Goal: Information Seeking & Learning: Learn about a topic

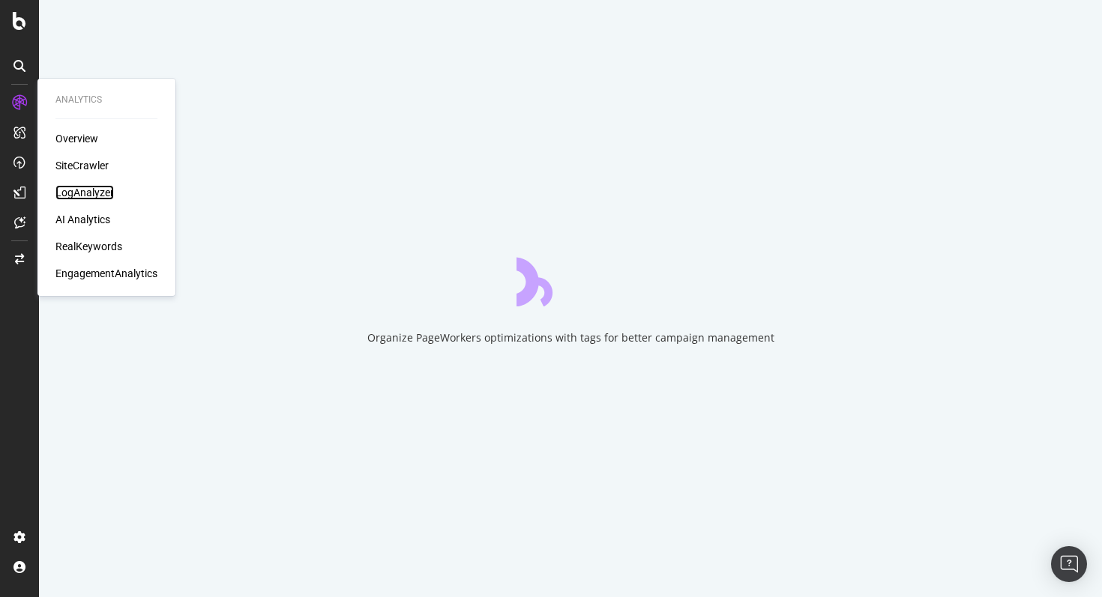
click at [92, 190] on div "LogAnalyzer" at bounding box center [84, 192] width 58 height 15
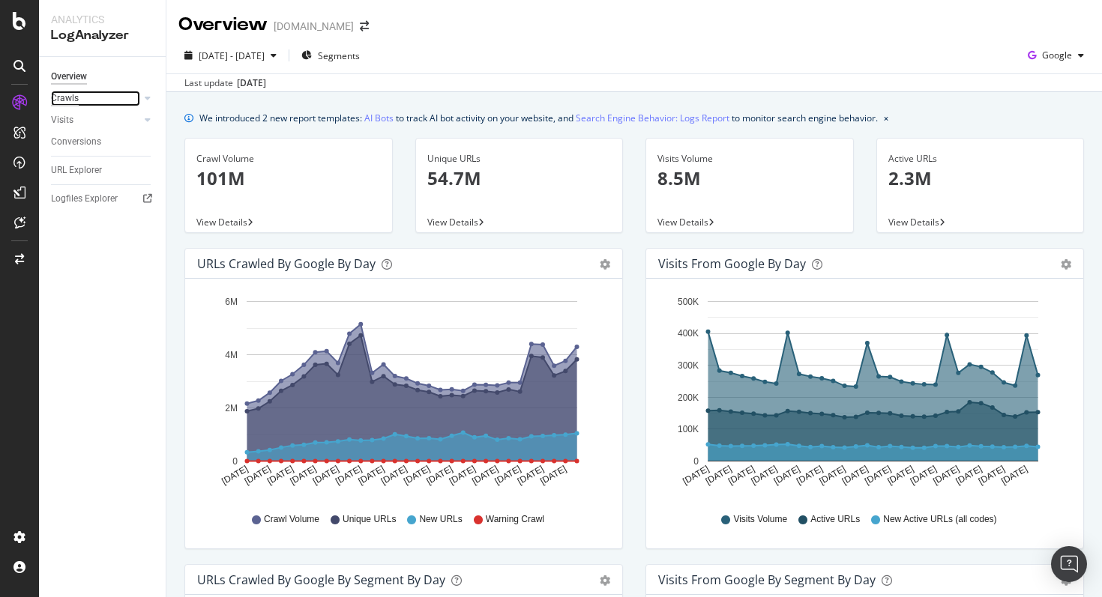
click at [51, 96] on div "Crawls" at bounding box center [65, 99] width 28 height 16
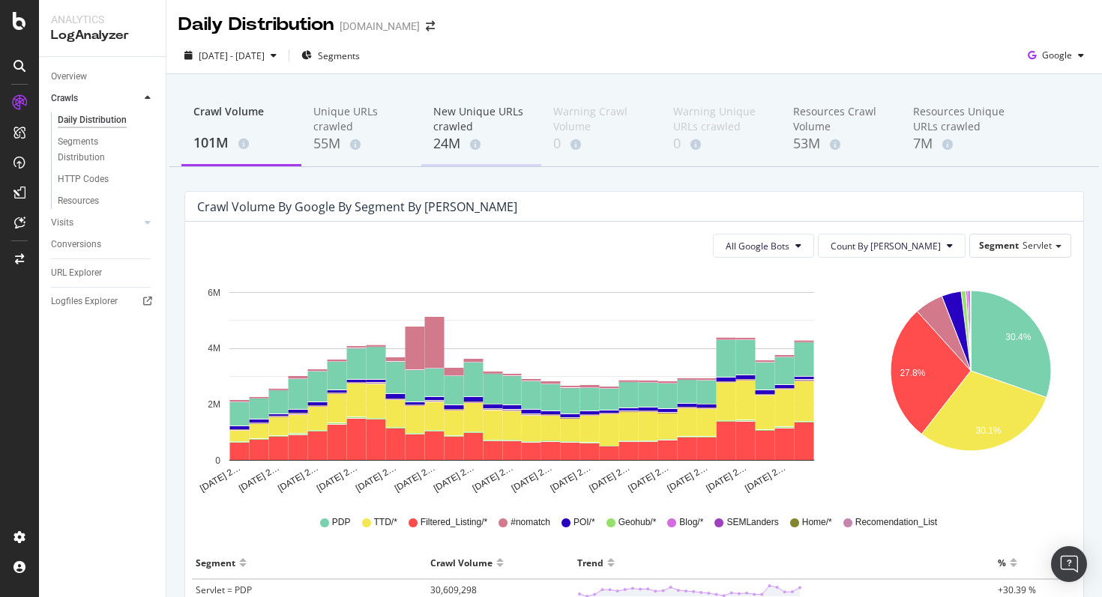
click at [459, 149] on div "24M" at bounding box center [481, 143] width 96 height 19
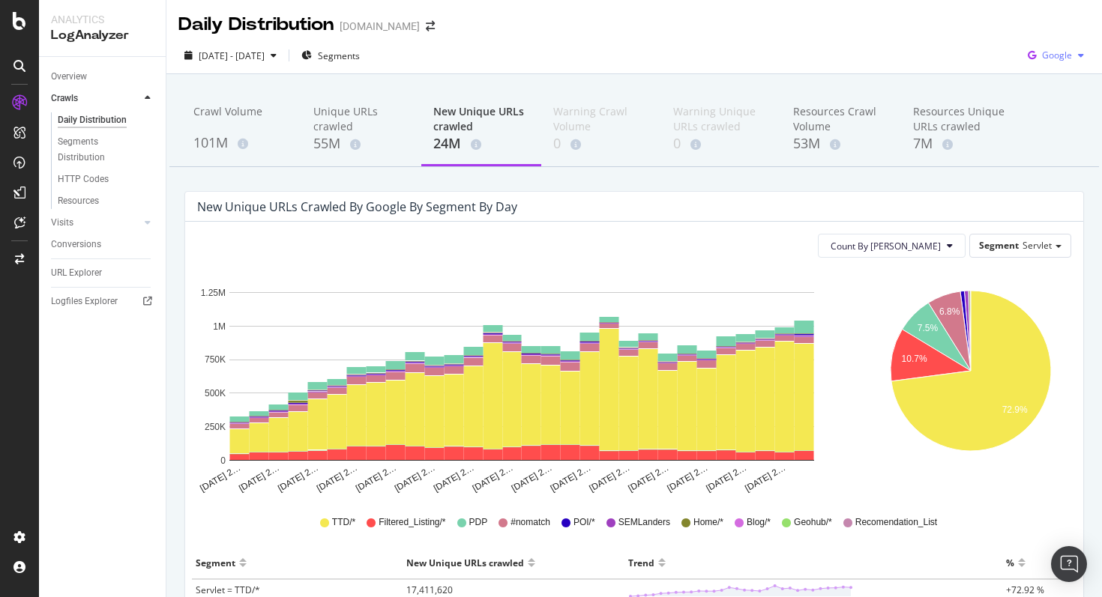
click at [1038, 52] on icon "button" at bounding box center [1032, 55] width 20 height 21
click at [1030, 135] on span "OpenAI" at bounding box center [1056, 140] width 55 height 13
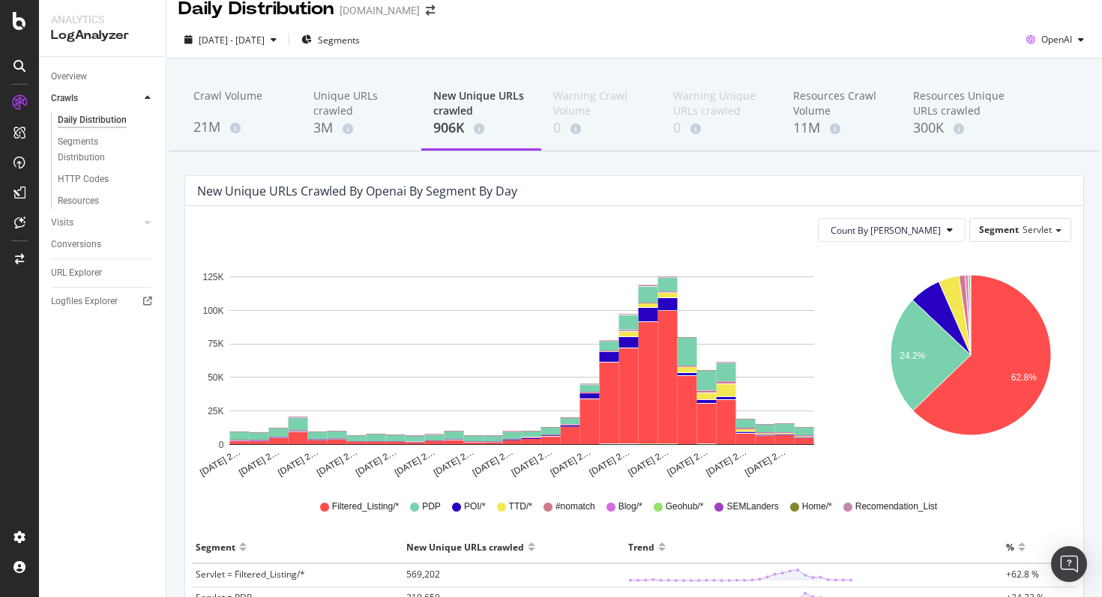
scroll to position [13, 0]
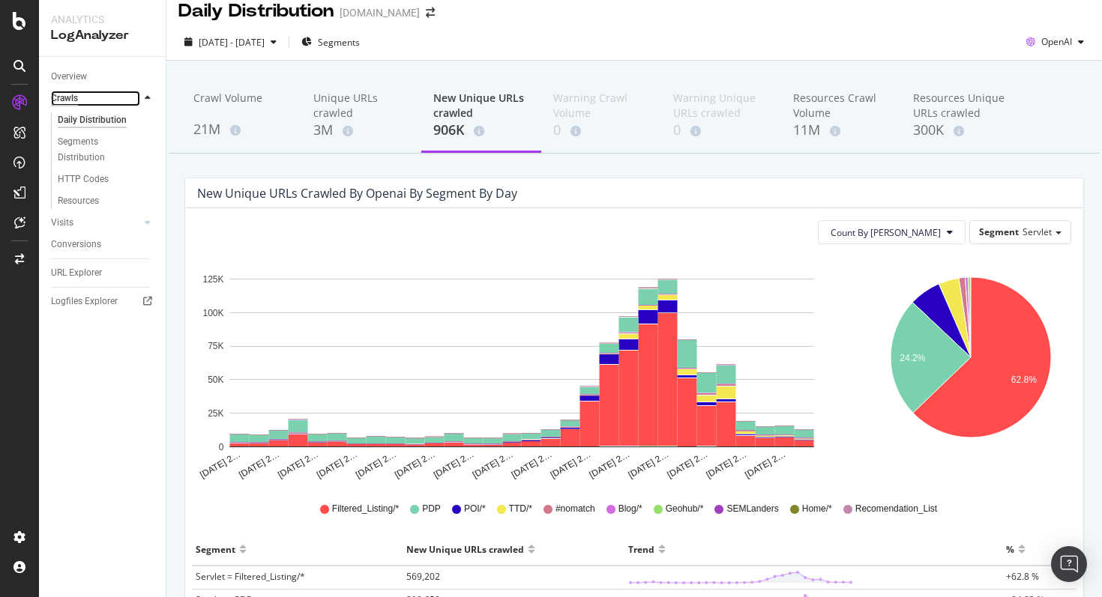
click at [64, 103] on div "Crawls" at bounding box center [64, 99] width 27 height 16
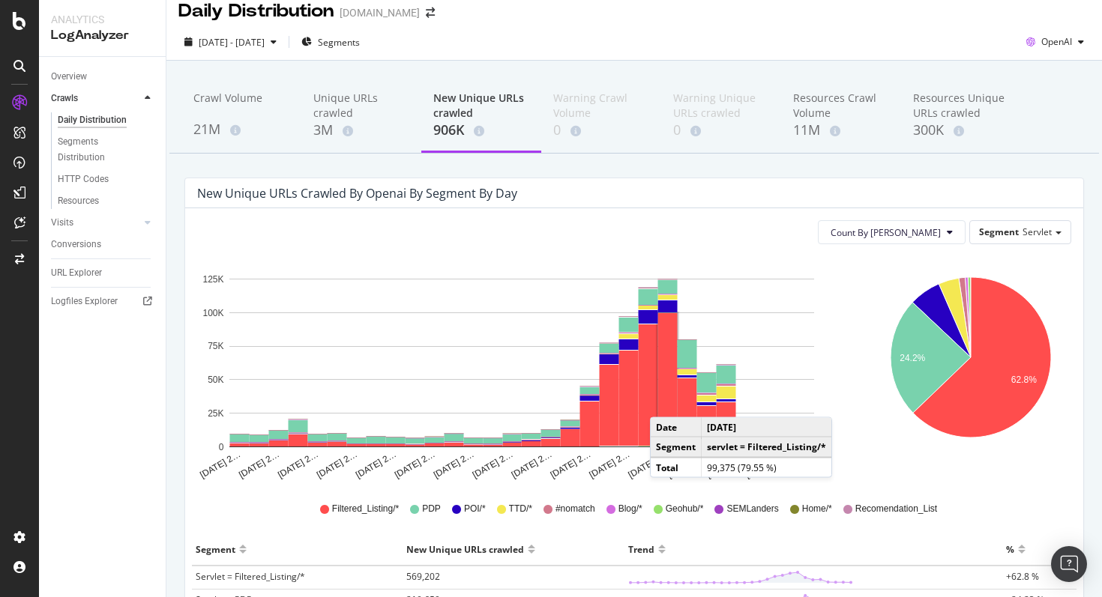
click at [665, 403] on rect "A chart." at bounding box center [667, 379] width 19 height 133
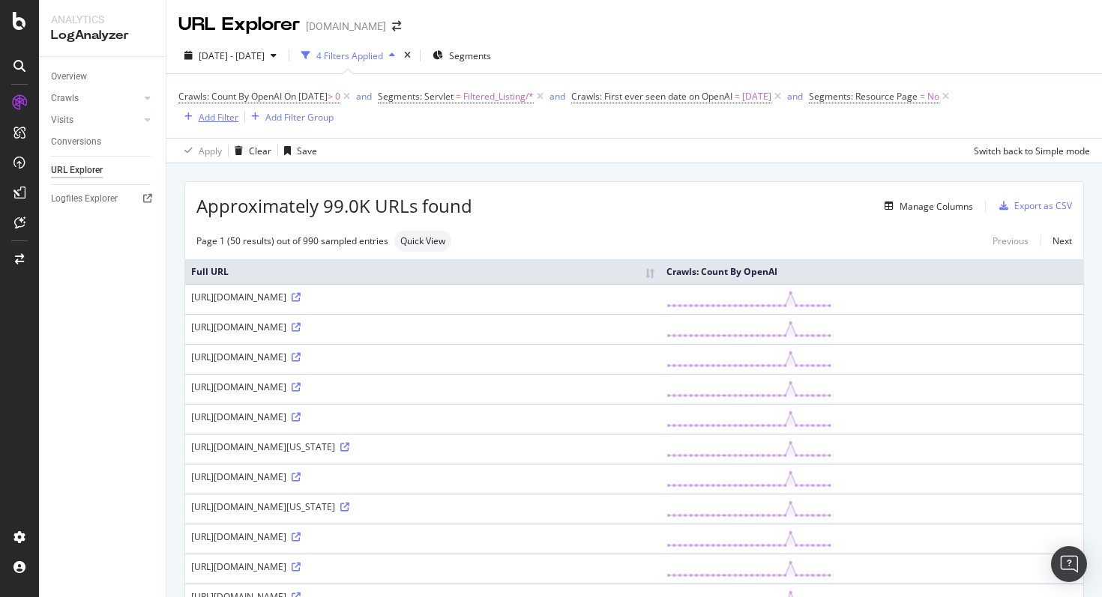
click at [199, 118] on div "Add Filter" at bounding box center [219, 117] width 40 height 13
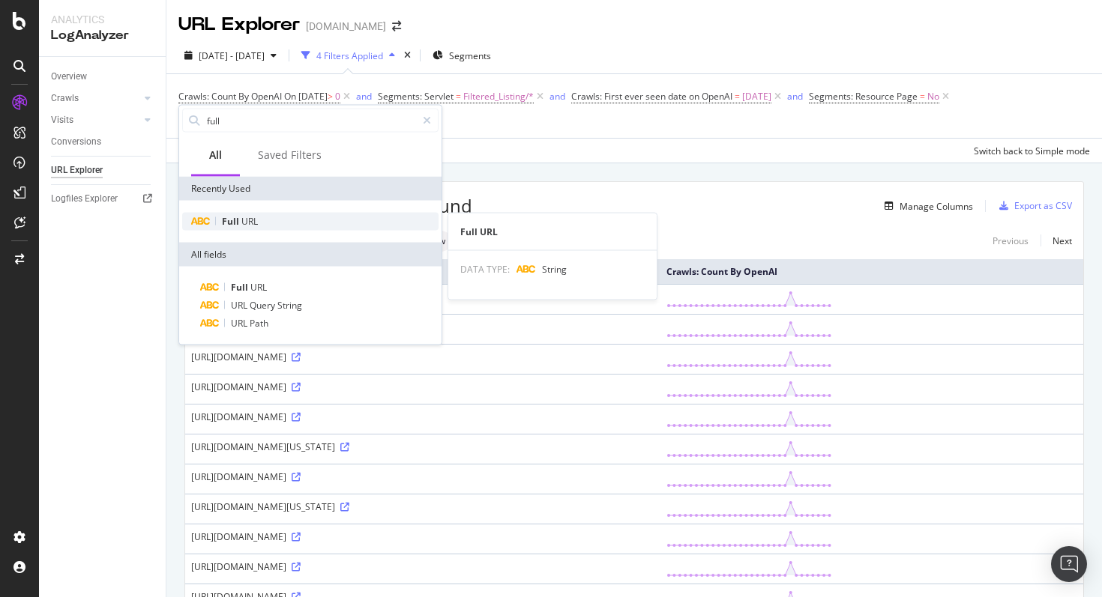
type input "full"
click at [271, 217] on div "Full URL" at bounding box center [310, 222] width 256 height 18
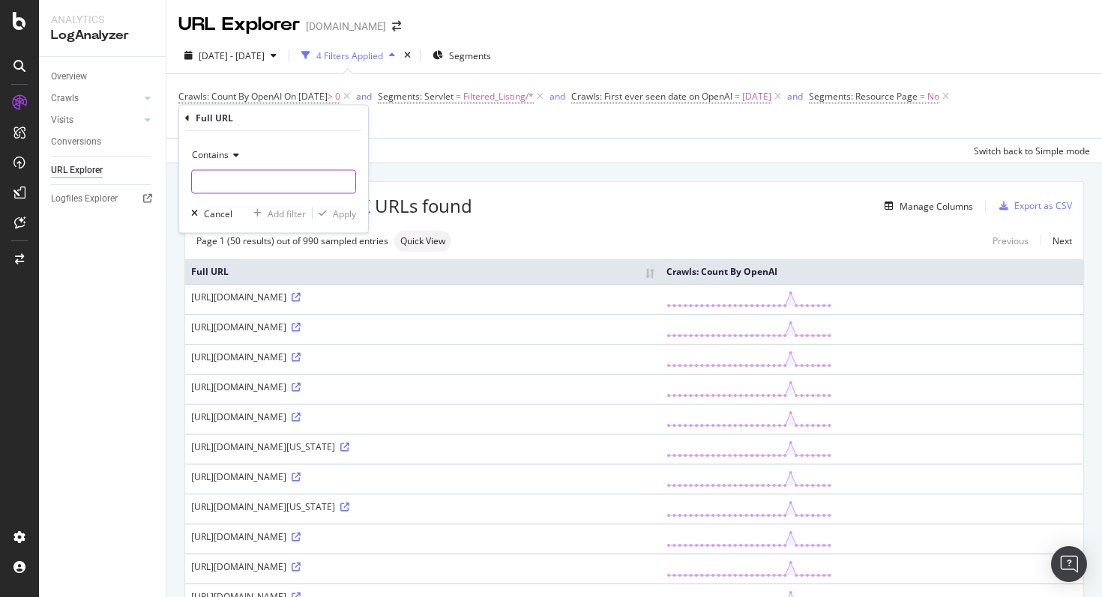
click at [229, 180] on input "text" at bounding box center [273, 182] width 163 height 24
click at [227, 162] on div "Contains" at bounding box center [273, 155] width 165 height 24
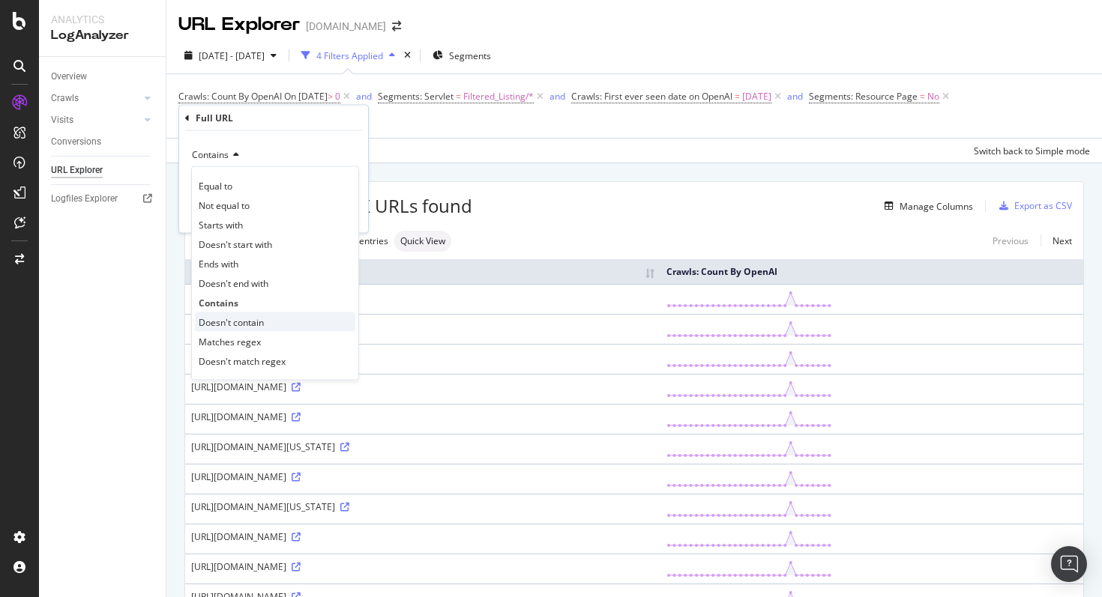
click at [242, 330] on div "Doesn't contain" at bounding box center [275, 322] width 160 height 19
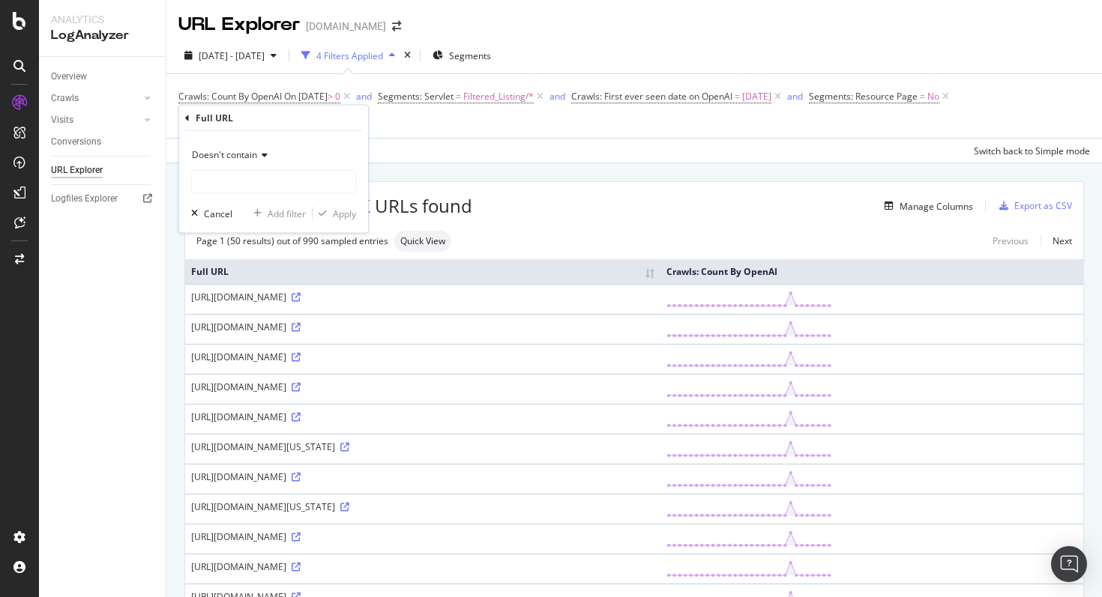
click at [211, 154] on span "Doesn't contain" at bounding box center [224, 154] width 65 height 13
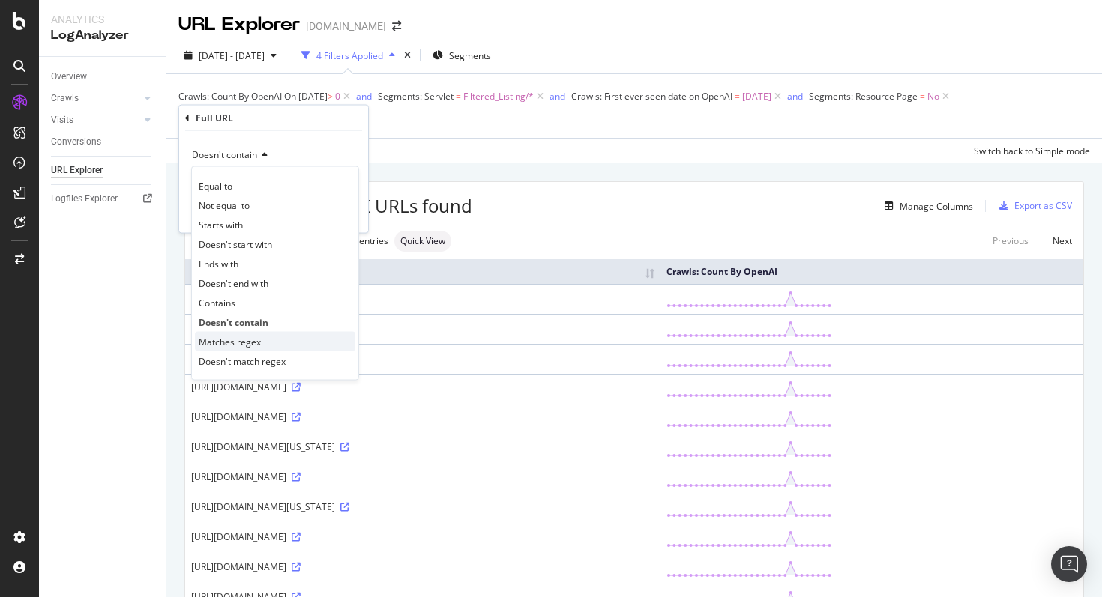
click at [215, 343] on span "Matches regex" at bounding box center [230, 341] width 62 height 13
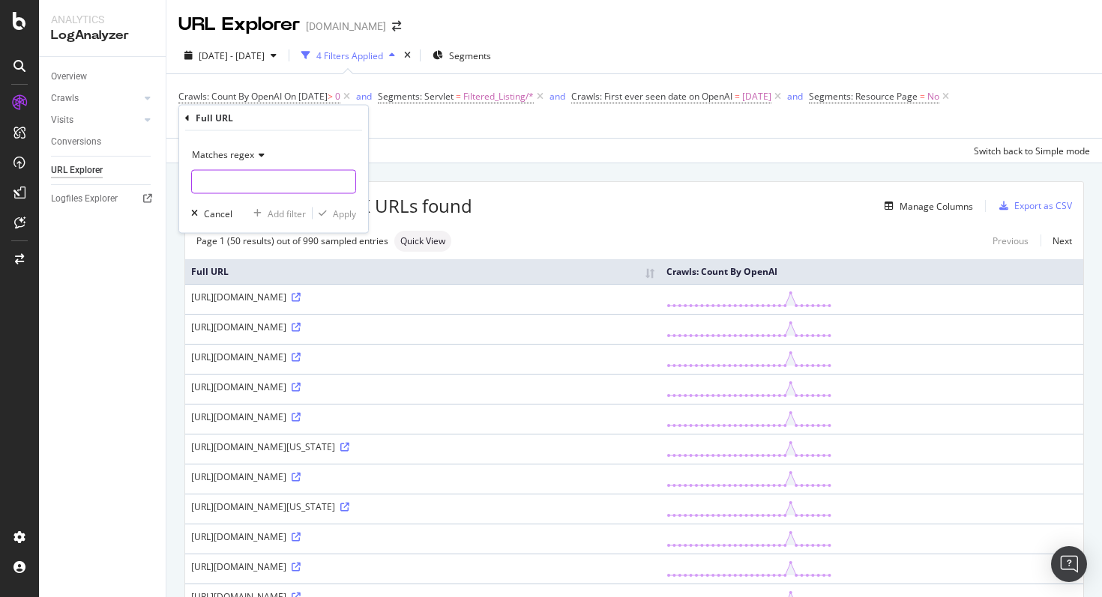
click at [217, 184] on input "text" at bounding box center [273, 182] width 163 height 24
paste input "\/\d+$"
type input "\/\d+$"
click at [340, 211] on div "Apply" at bounding box center [344, 213] width 23 height 13
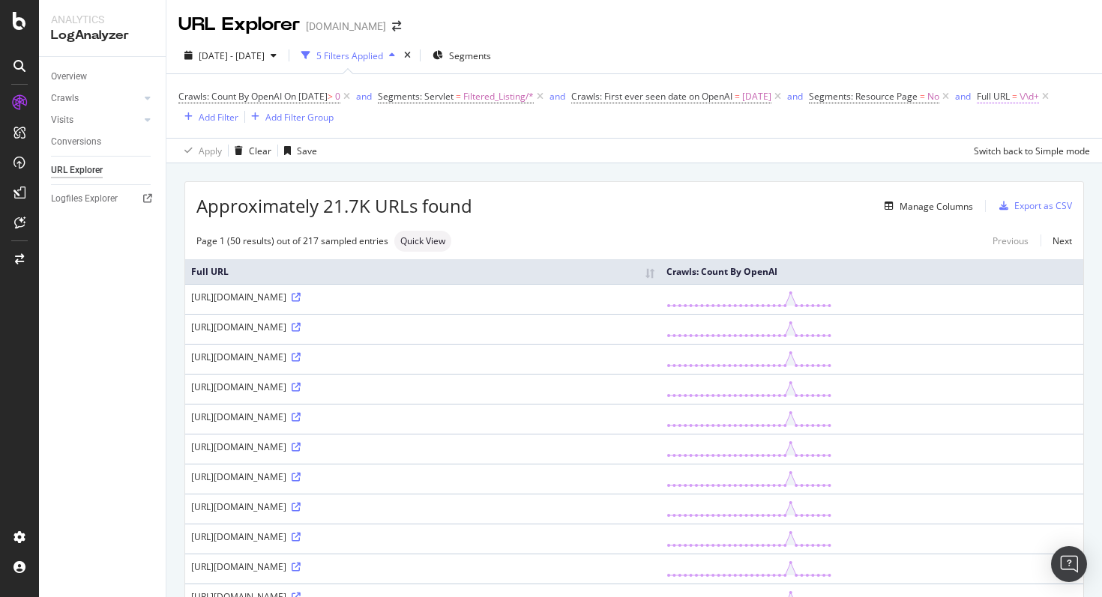
click at [1019, 107] on span "\/\d+" at bounding box center [1028, 96] width 19 height 21
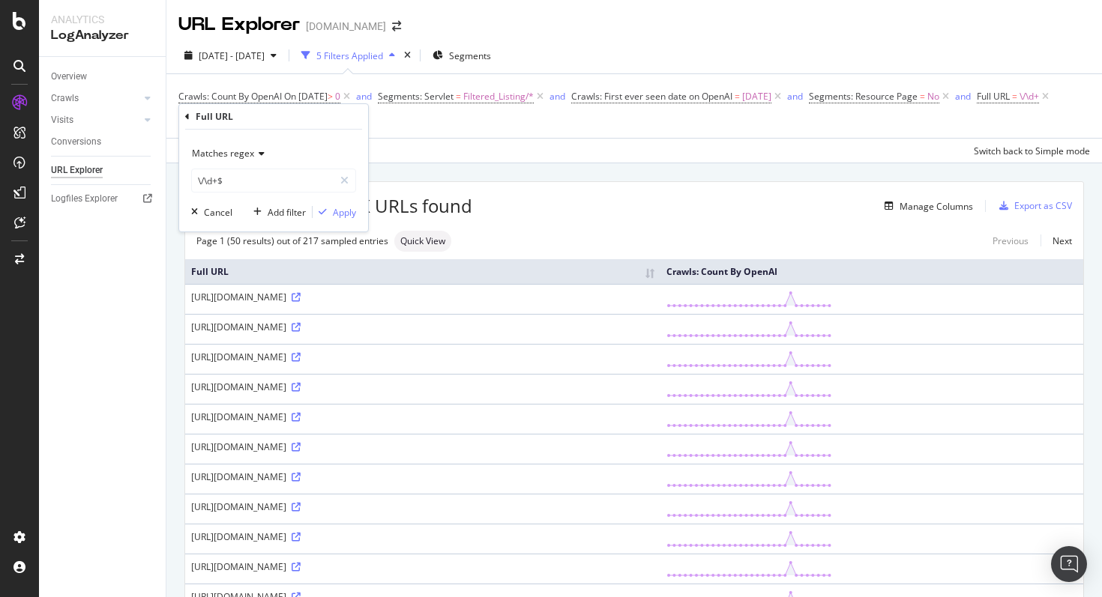
click at [235, 159] on span "Matches regex" at bounding box center [223, 153] width 62 height 13
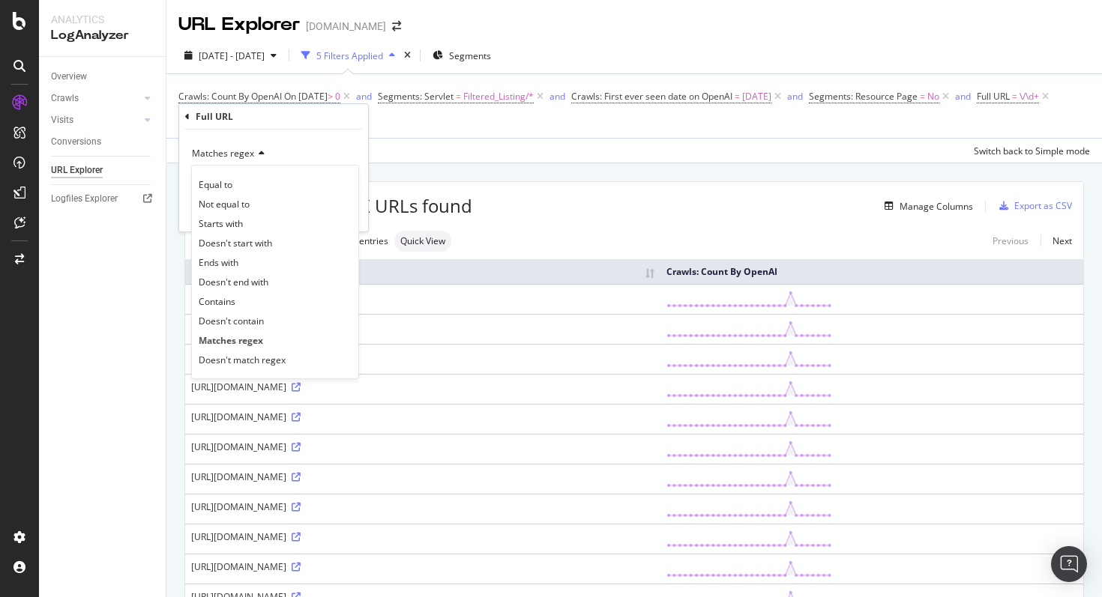
click at [249, 372] on div "Equal to Not equal to Starts with Doesn't start with Ends with Doesn't end with…" at bounding box center [275, 272] width 168 height 214
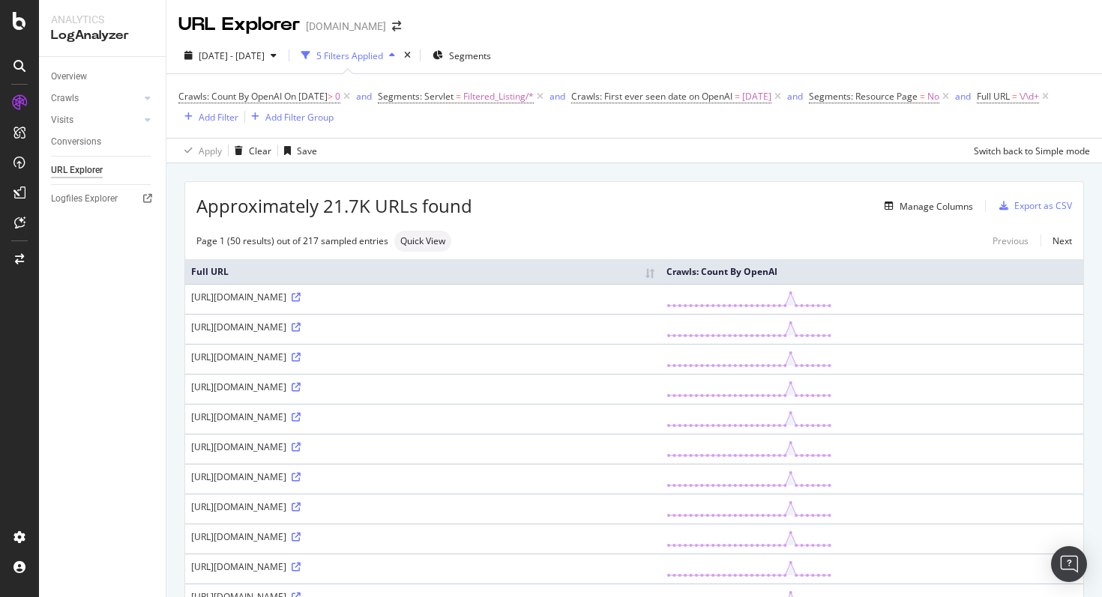
click at [563, 208] on div "Manage Columns" at bounding box center [722, 206] width 501 height 18
click at [977, 103] on span "Full URL" at bounding box center [993, 96] width 33 height 13
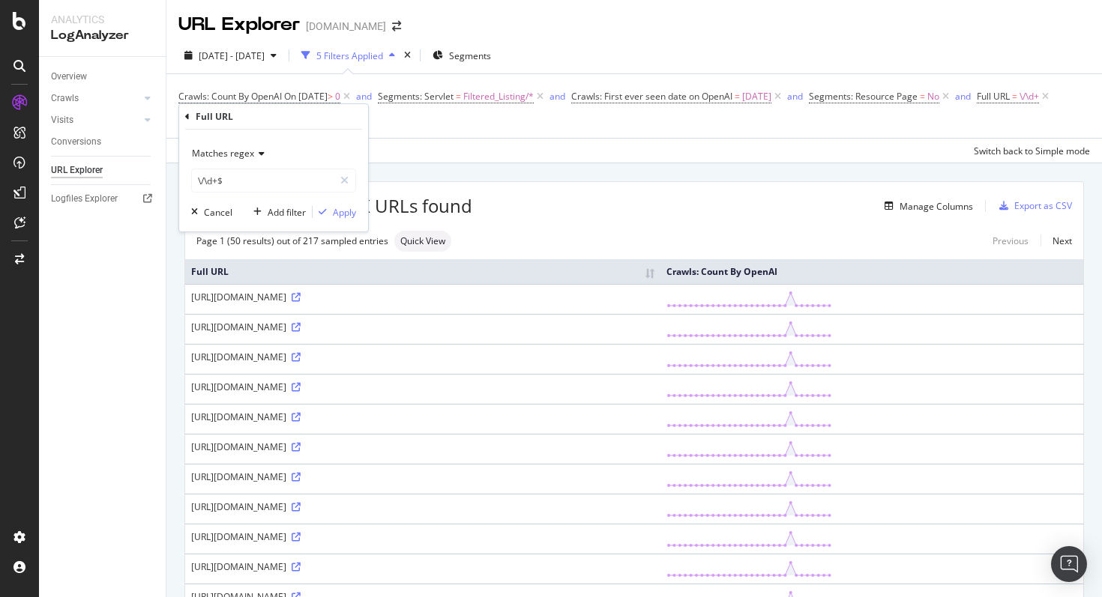
click at [218, 165] on div "Matches regex" at bounding box center [273, 154] width 165 height 24
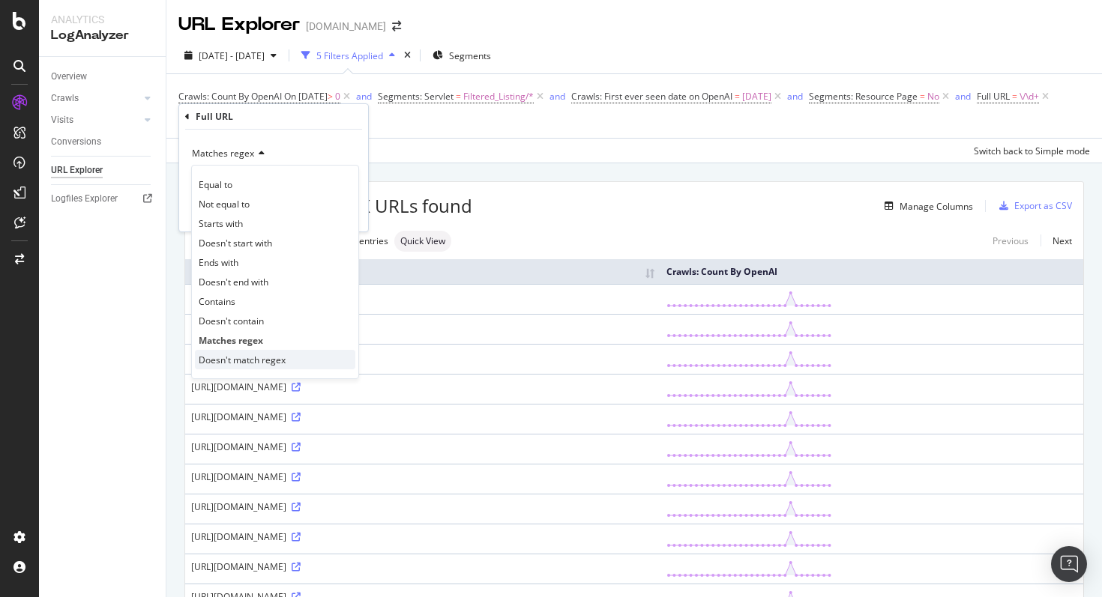
click at [247, 355] on span "Doesn't match regex" at bounding box center [242, 360] width 87 height 13
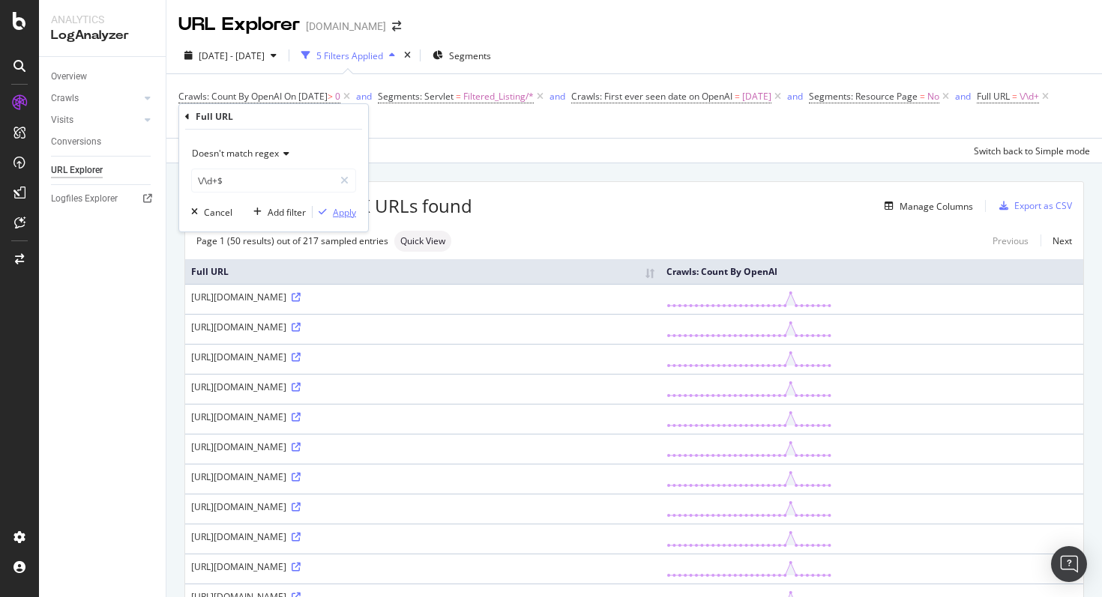
click at [344, 215] on div "Apply" at bounding box center [344, 212] width 23 height 13
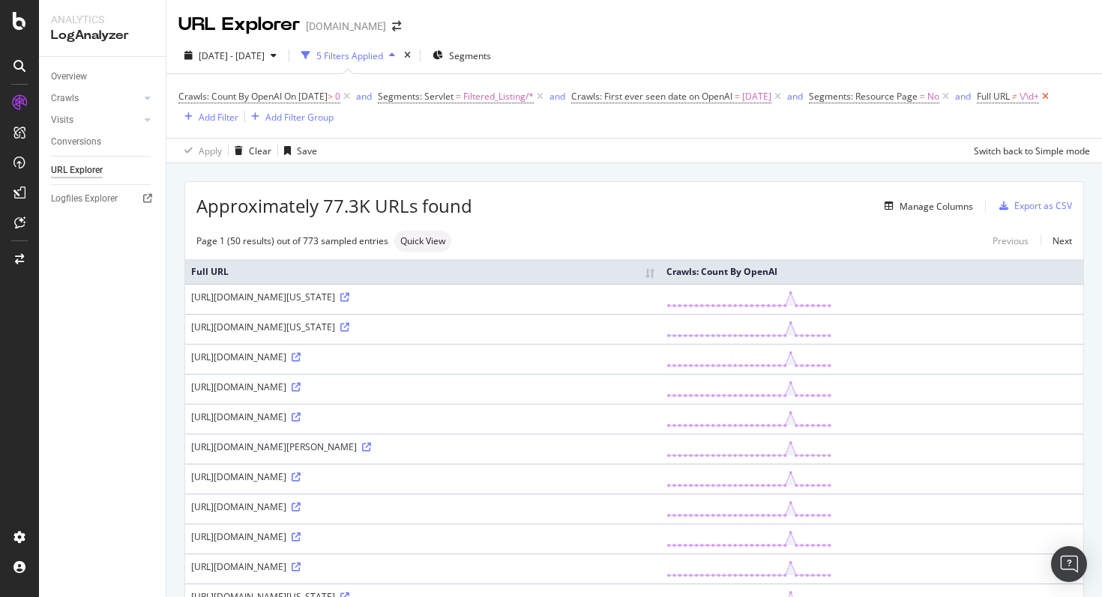
click at [1039, 104] on icon at bounding box center [1045, 96] width 13 height 15
click at [977, 103] on span "Full URL" at bounding box center [993, 96] width 33 height 13
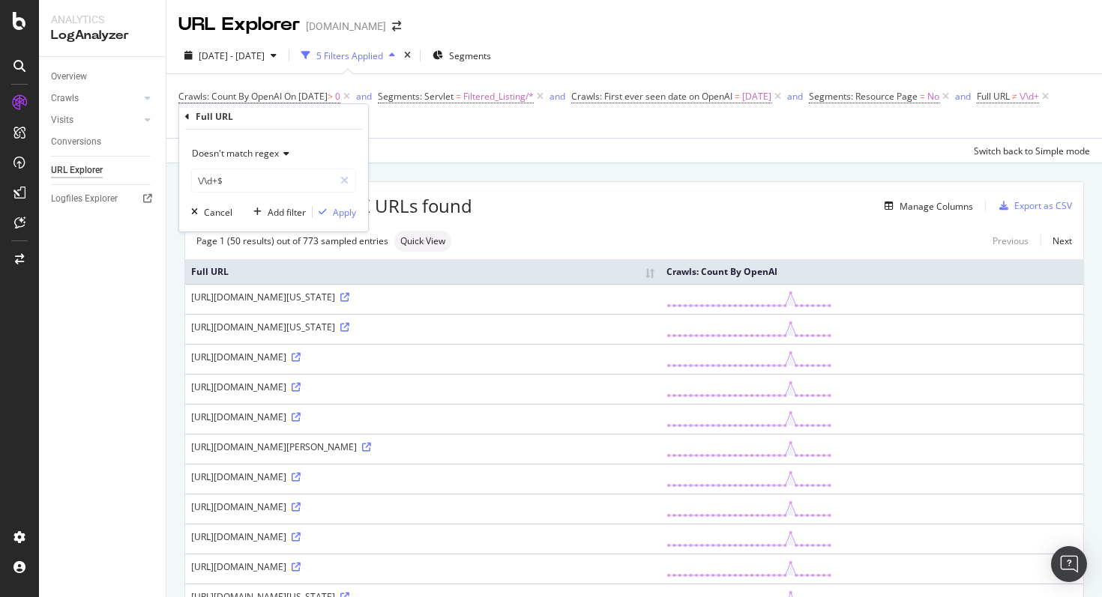
click at [234, 160] on div "Doesn't match regex" at bounding box center [273, 154] width 165 height 24
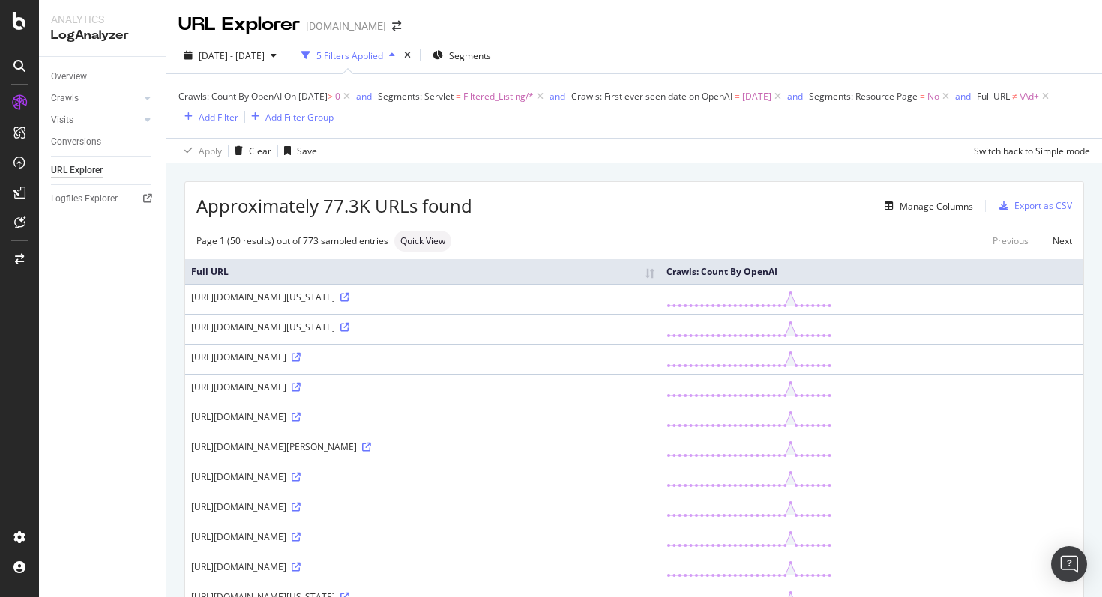
click at [558, 121] on div "Crawls: Count By OpenAI On 2025-10-06 > 0 and Segments: Servlet = Filtered_List…" at bounding box center [633, 106] width 911 height 40
click at [1019, 107] on span "\/\d+" at bounding box center [1028, 96] width 19 height 21
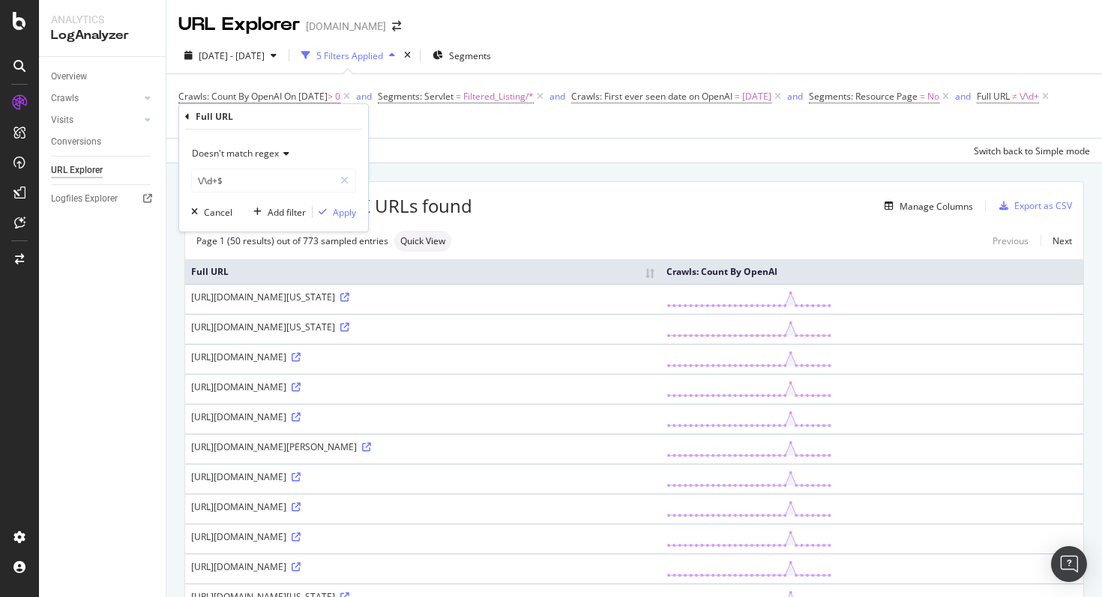
click at [234, 157] on span "Doesn't match regex" at bounding box center [235, 153] width 87 height 13
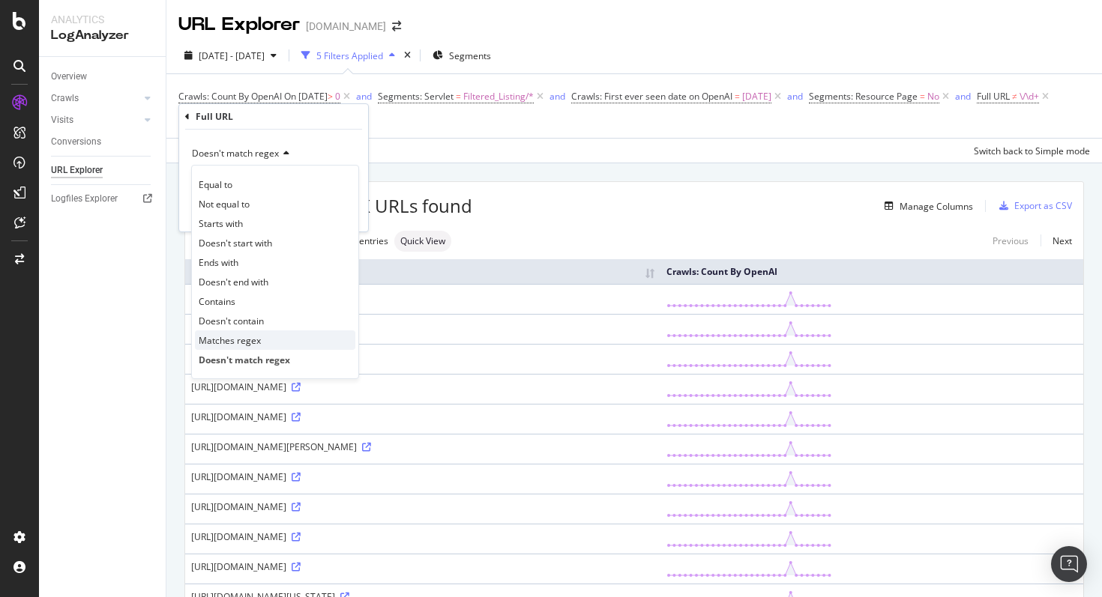
click at [245, 336] on span "Matches regex" at bounding box center [230, 340] width 62 height 13
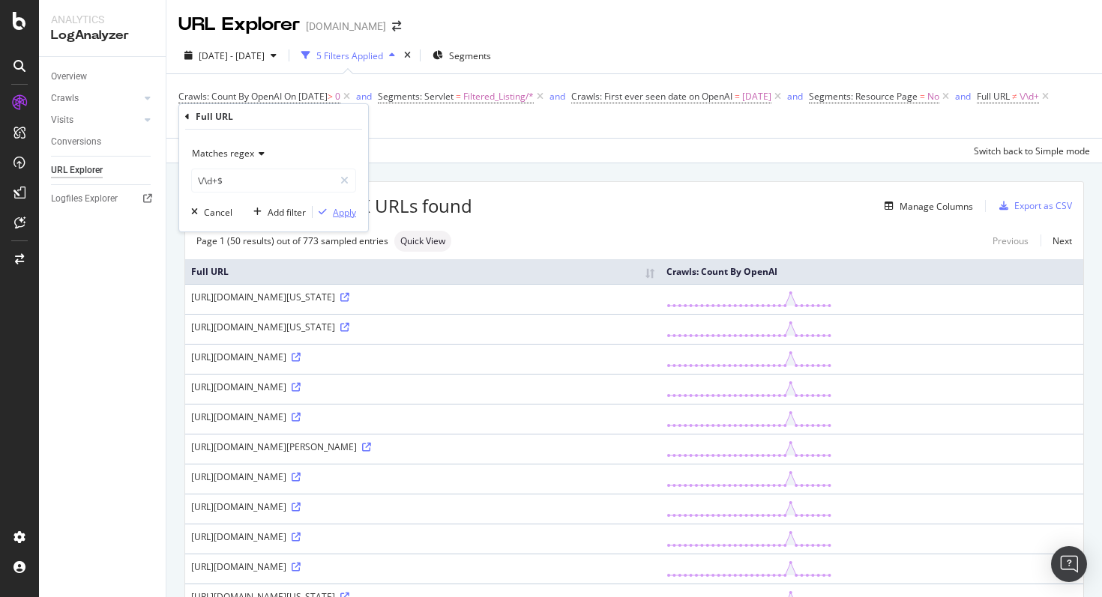
click at [337, 214] on div "Apply" at bounding box center [344, 212] width 23 height 13
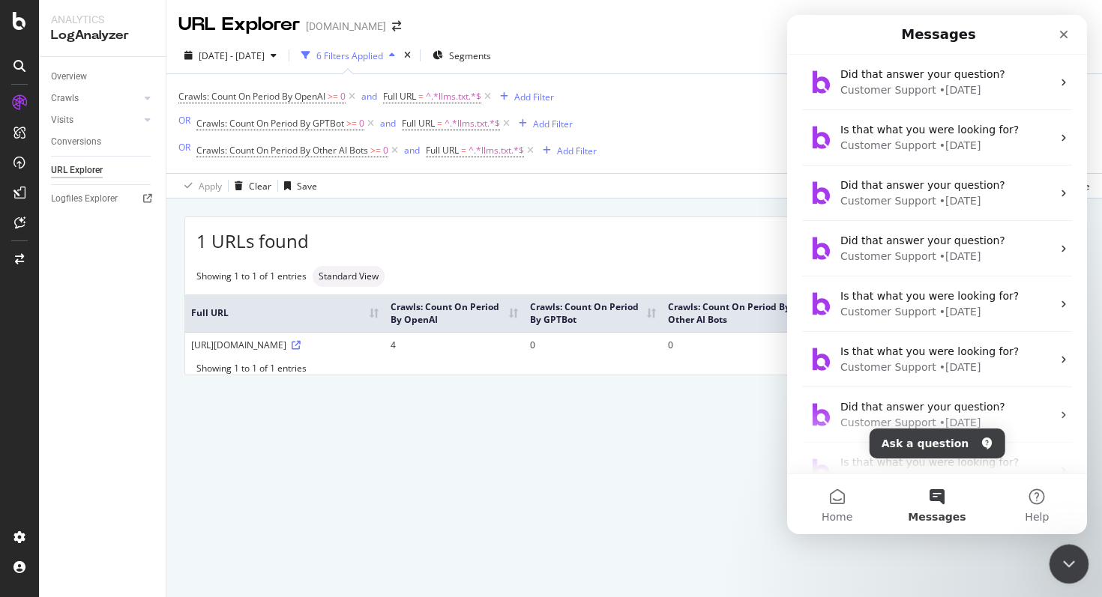
click at [1068, 557] on icon "Close Intercom Messenger" at bounding box center [1067, 562] width 18 height 18
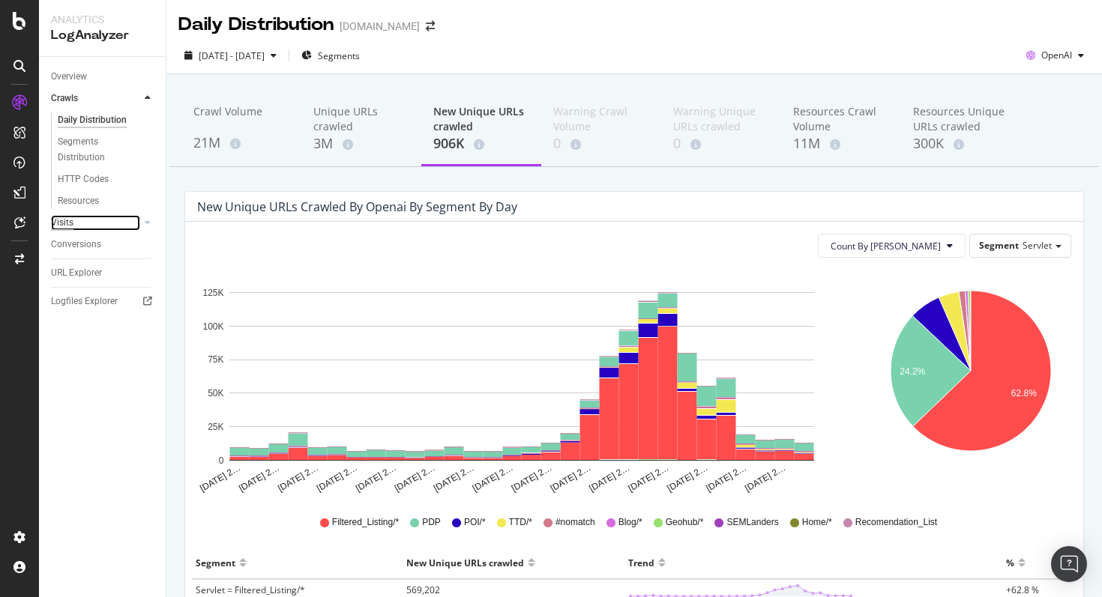
click at [71, 227] on div "Visits" at bounding box center [62, 223] width 22 height 16
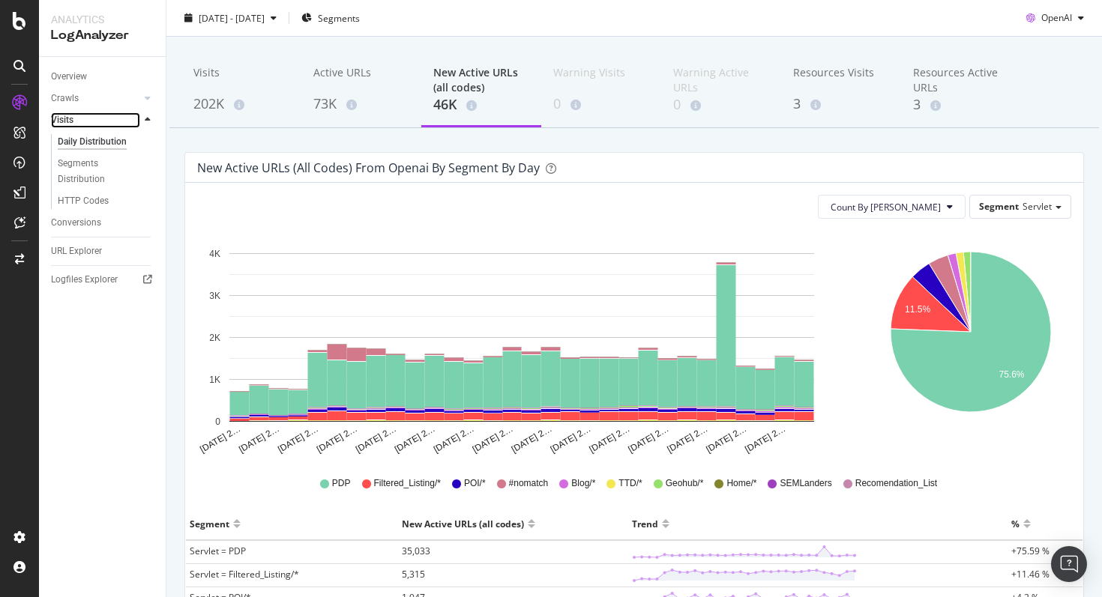
scroll to position [45, 0]
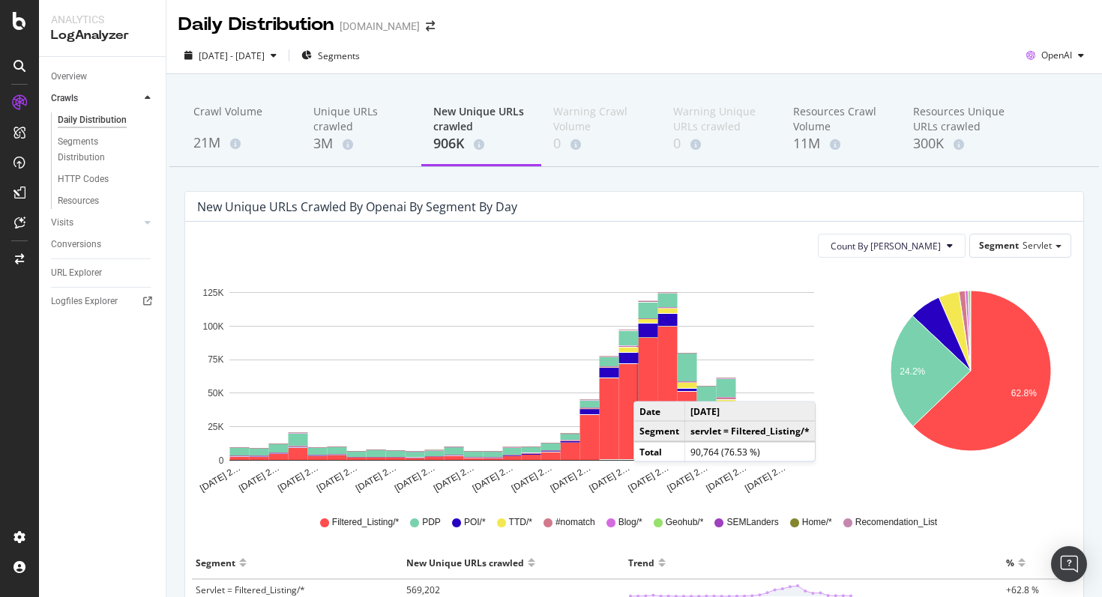
click at [648, 387] on rect "A chart." at bounding box center [648, 398] width 19 height 121
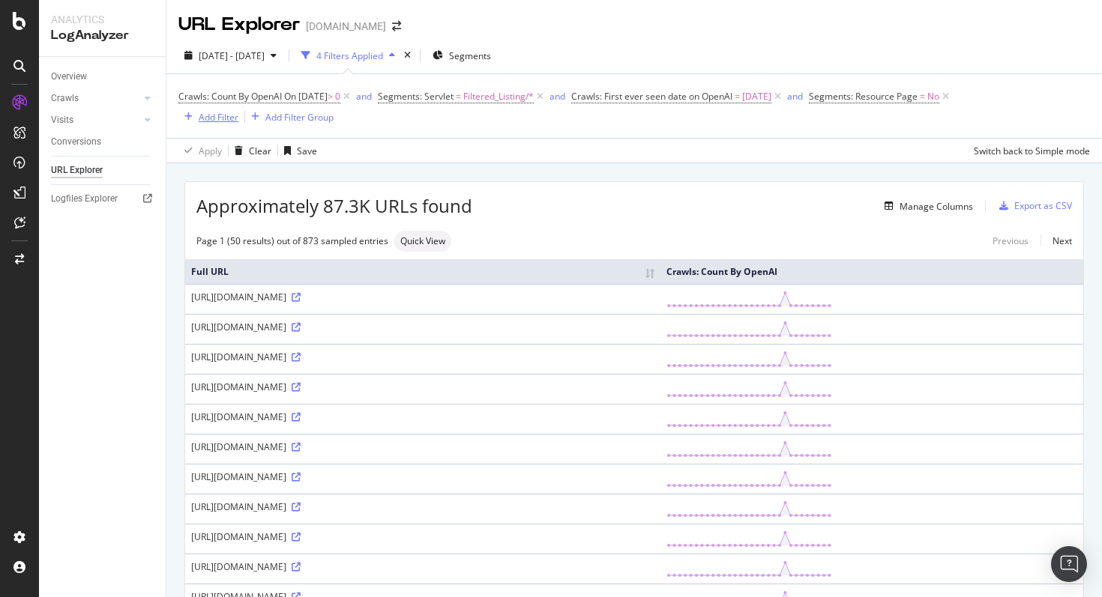
click at [213, 118] on div "Add Filter" at bounding box center [219, 117] width 40 height 13
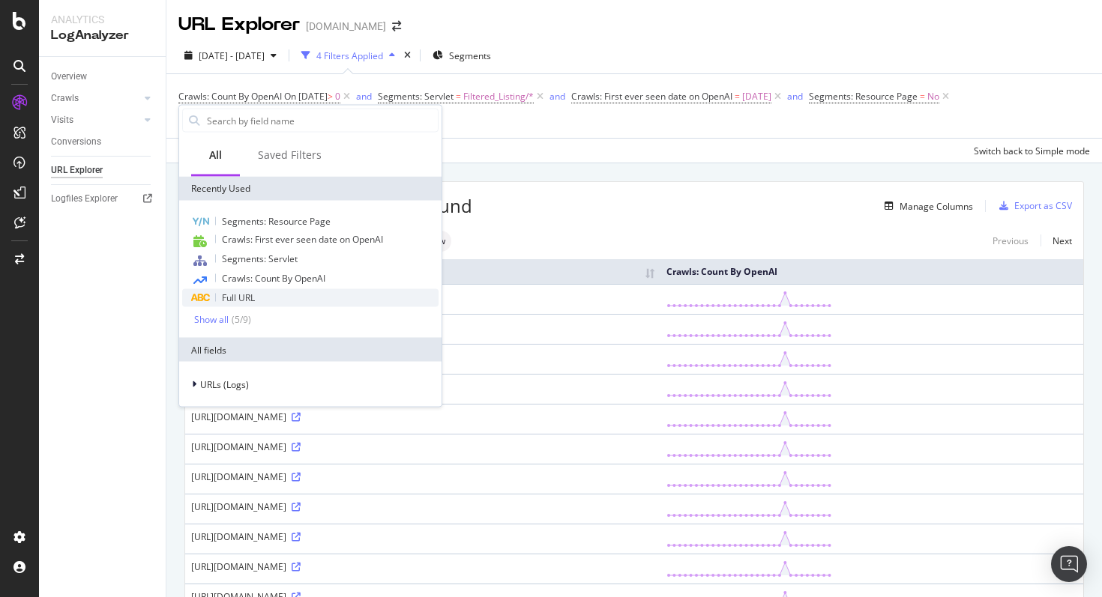
click at [286, 295] on div "Full URL" at bounding box center [310, 298] width 256 height 18
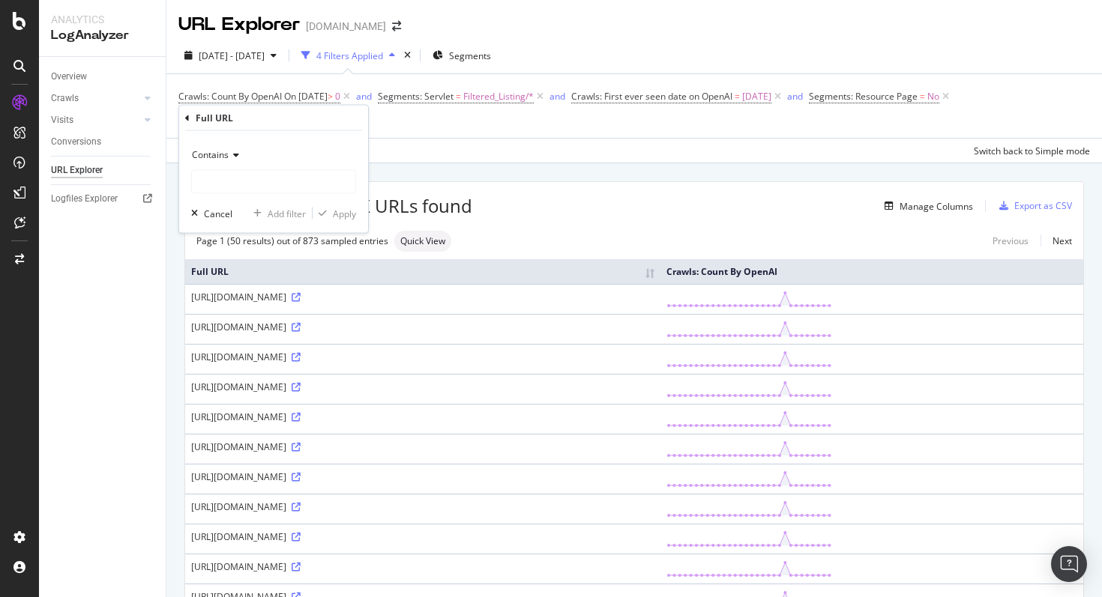
click at [234, 162] on div "Contains" at bounding box center [273, 155] width 165 height 24
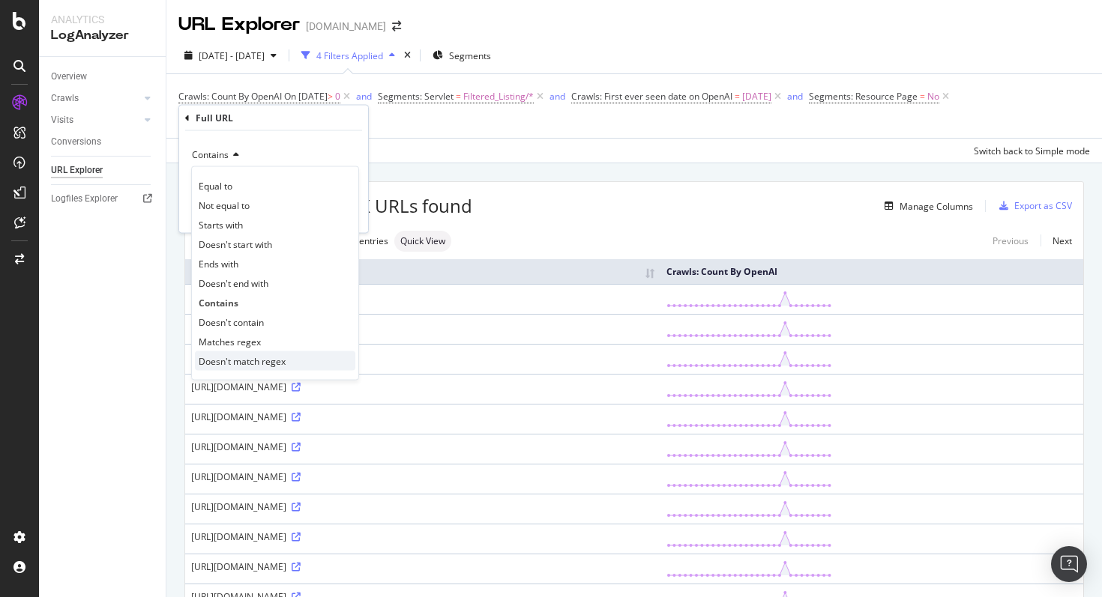
click at [260, 361] on span "Doesn't match regex" at bounding box center [242, 361] width 87 height 13
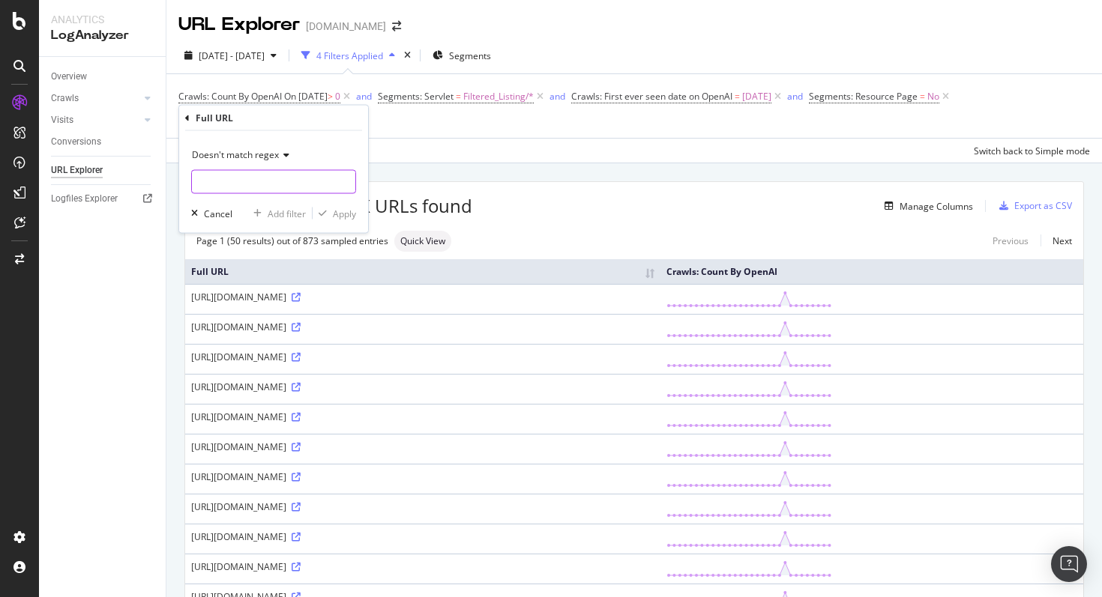
click at [269, 172] on input "text" at bounding box center [273, 182] width 163 height 24
paste input "\/\d+$"
type input "\/\d+$"
click at [338, 219] on div "Apply" at bounding box center [344, 213] width 23 height 13
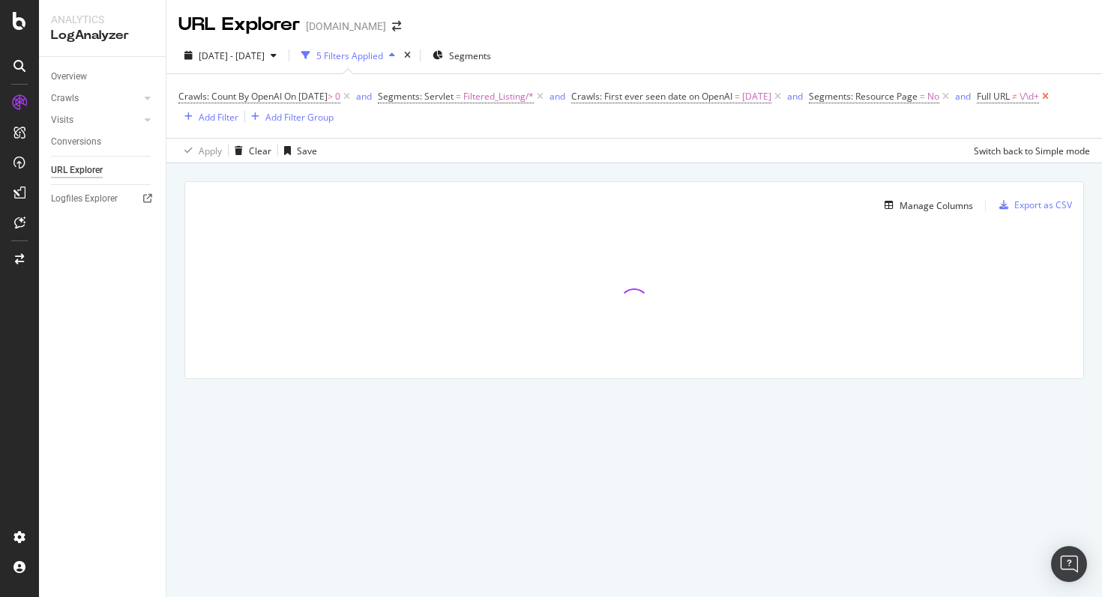
click at [1039, 104] on icon at bounding box center [1045, 96] width 13 height 15
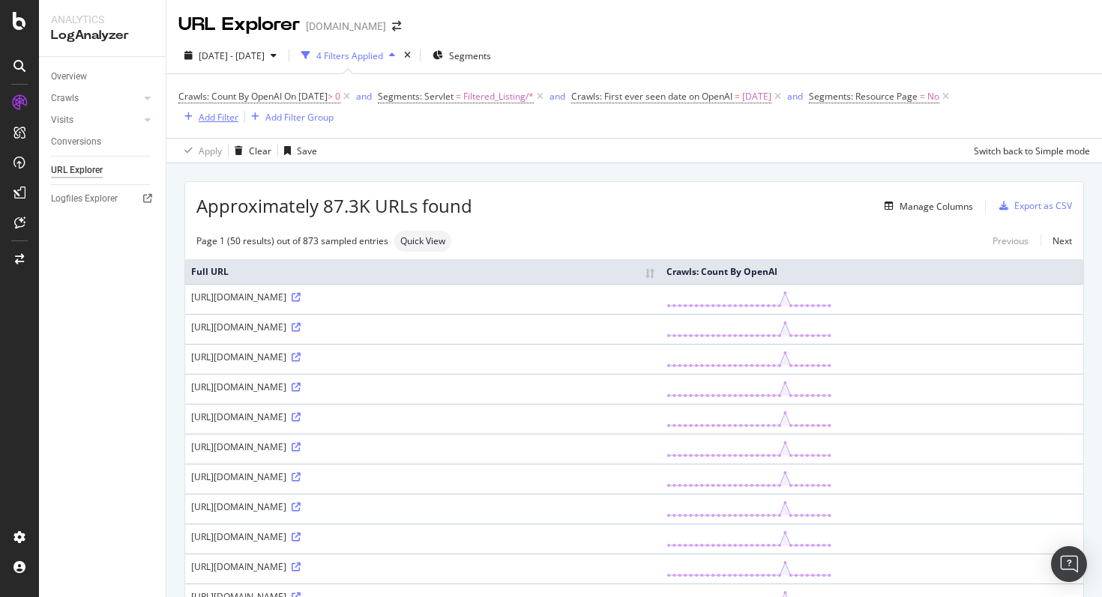
click at [226, 119] on div "Add Filter" at bounding box center [219, 117] width 40 height 13
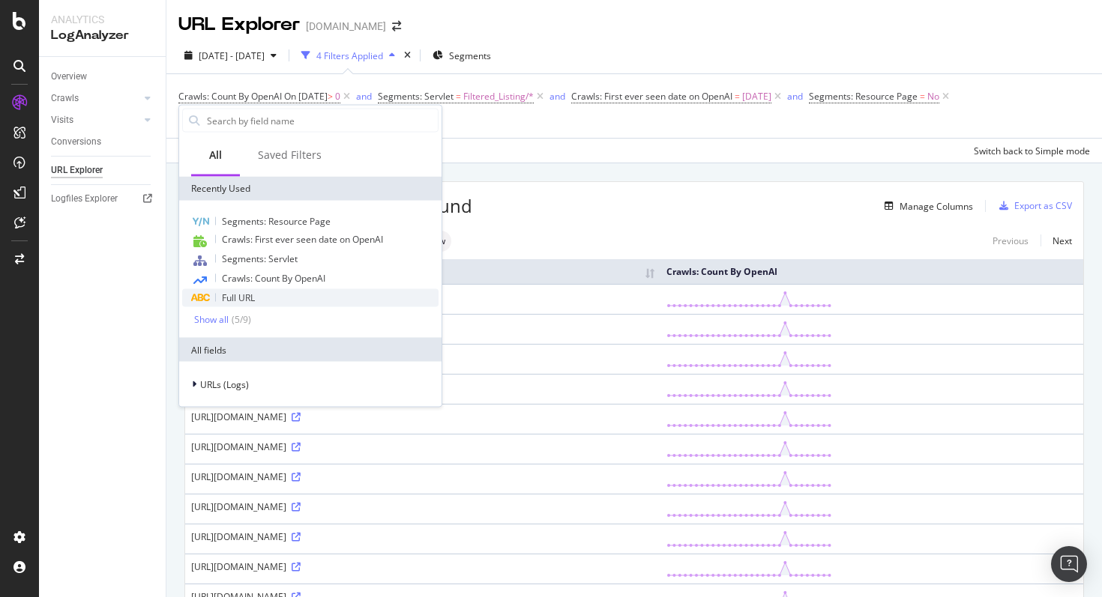
click at [260, 298] on div "Full URL" at bounding box center [310, 298] width 256 height 18
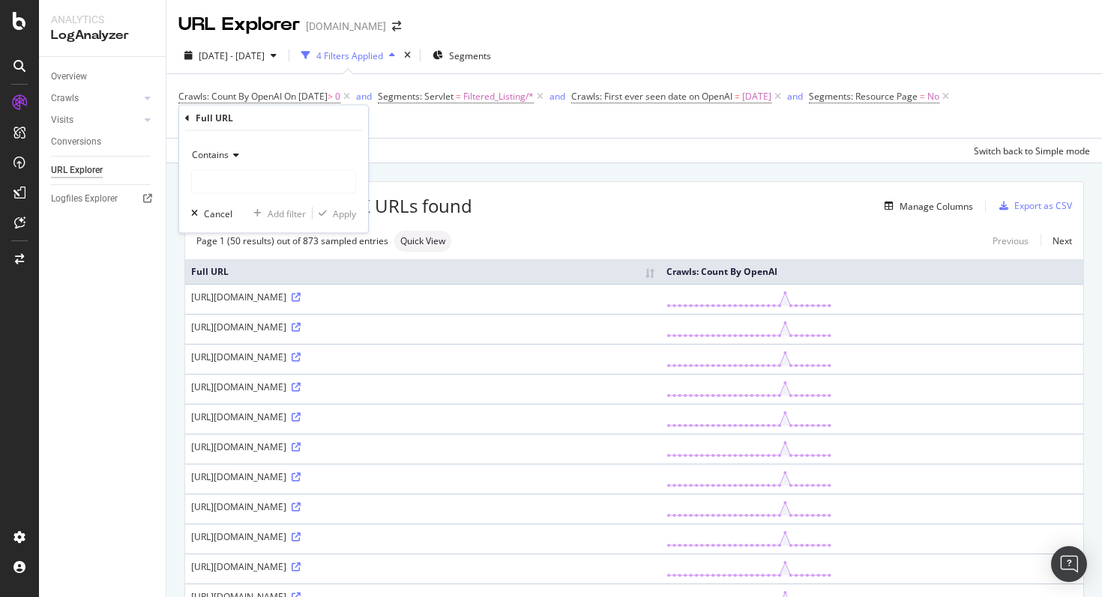
click at [241, 159] on div "Contains" at bounding box center [273, 155] width 165 height 24
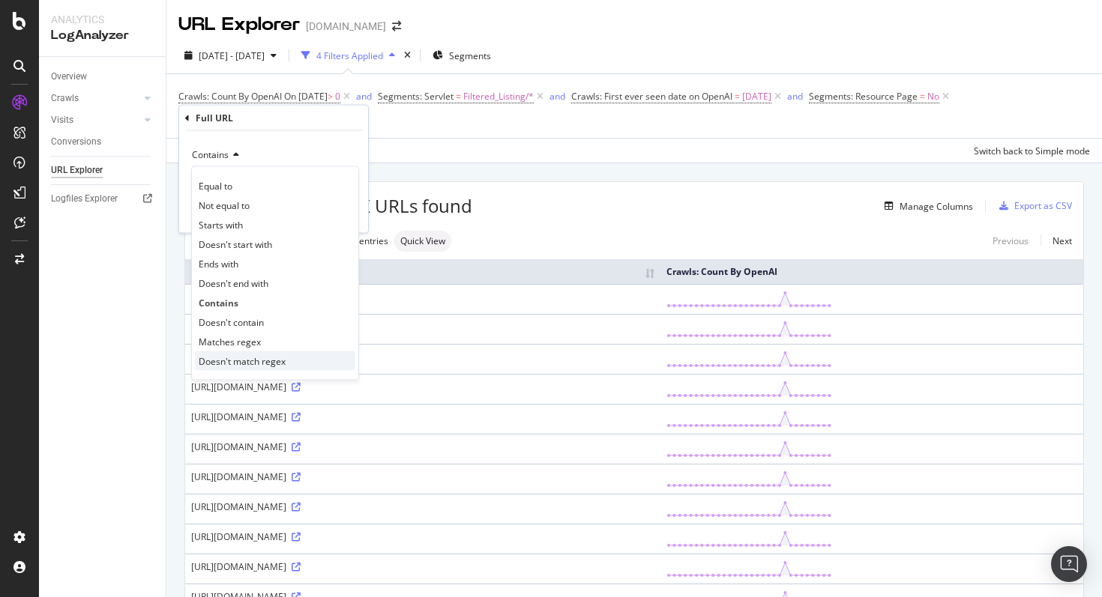
click at [277, 356] on span "Doesn't match regex" at bounding box center [242, 361] width 87 height 13
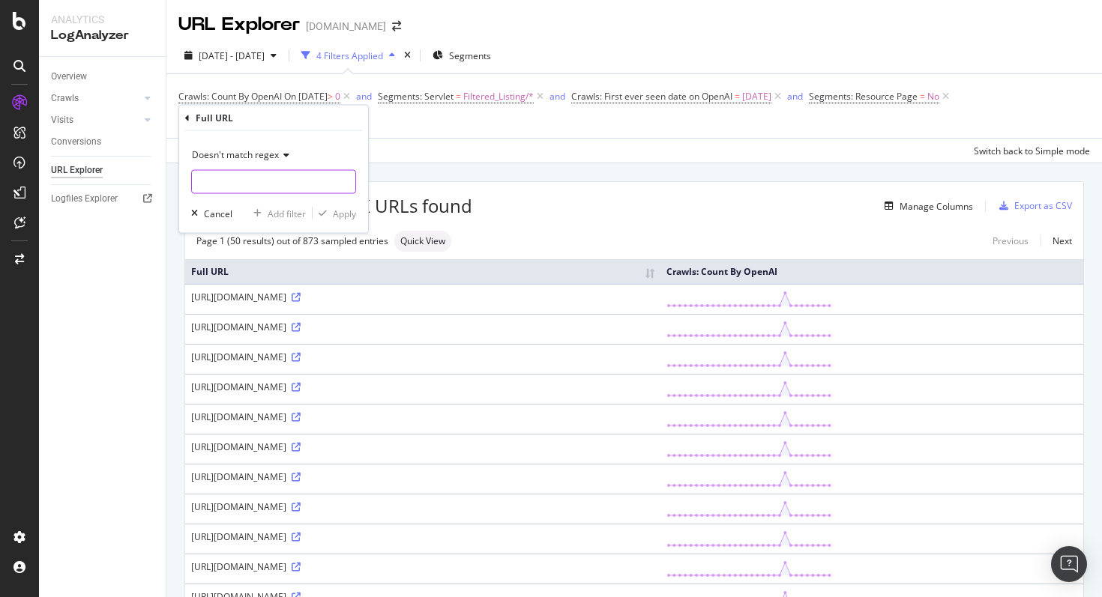
click at [255, 184] on input "text" at bounding box center [273, 182] width 163 height 24
paste input "\/\d+$"
type input "\/\d+$"
click at [341, 216] on div "Apply" at bounding box center [344, 213] width 23 height 13
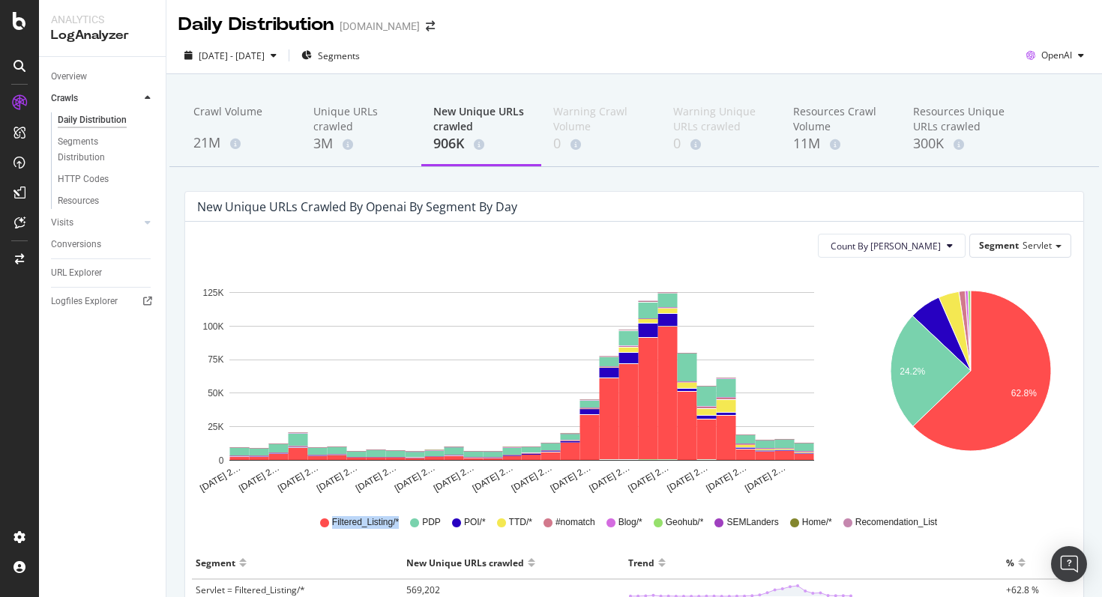
drag, startPoint x: 401, startPoint y: 533, endPoint x: 333, endPoint y: 523, distance: 68.9
click at [333, 523] on div "Filtered_Listing/* PDP POI/* TTD/* #nomatch Blog/* Geohub/* SEMLanders Home/* R…" at bounding box center [633, 523] width 881 height 34
copy span "Filtered_Listing/*"
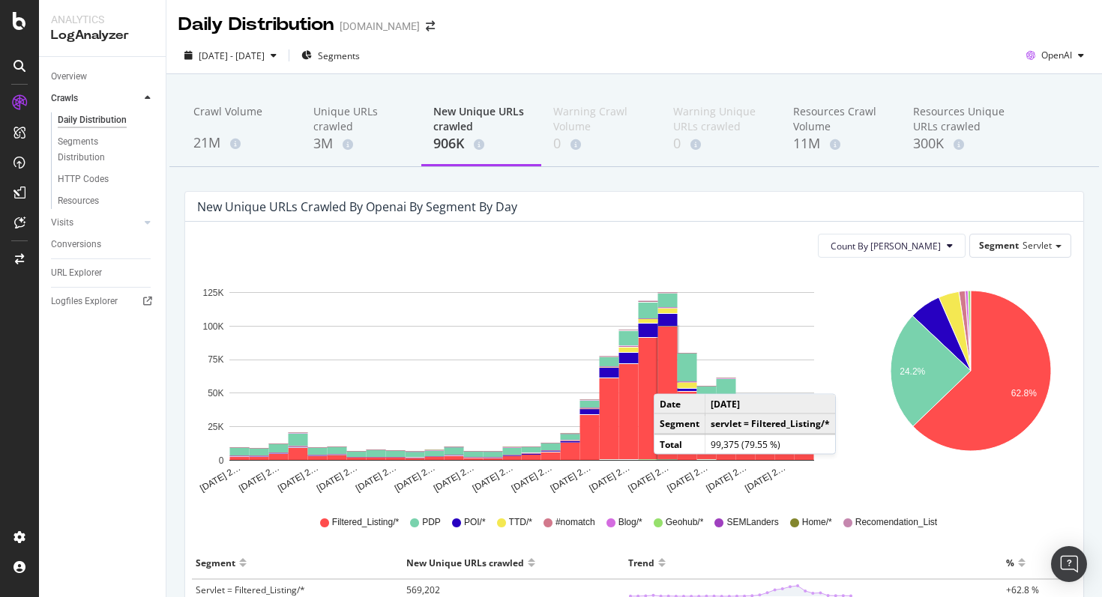
click at [669, 379] on rect "A chart." at bounding box center [667, 393] width 19 height 133
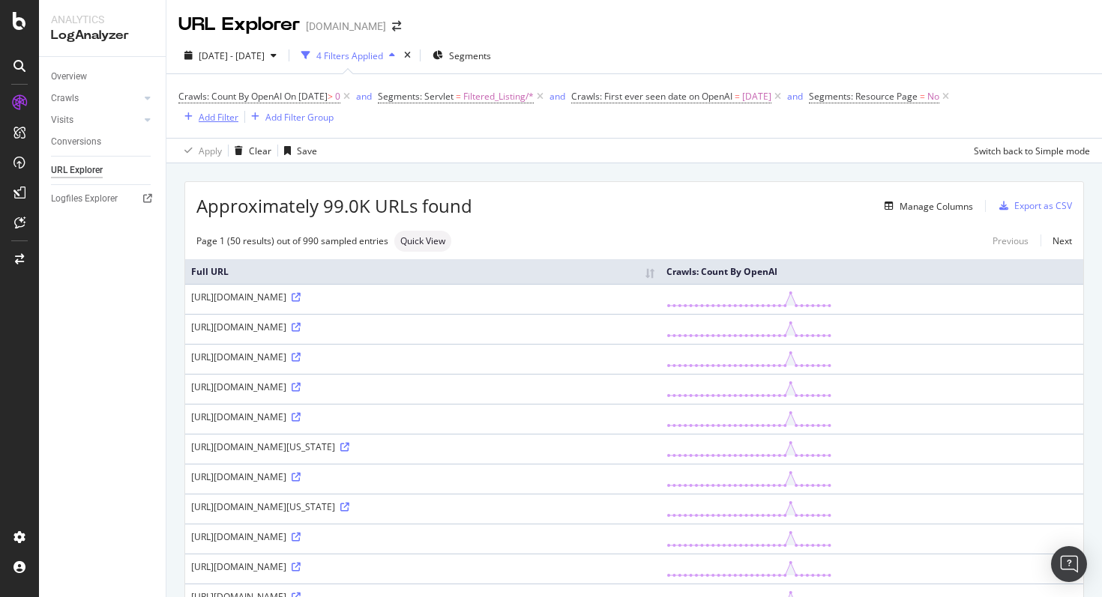
click at [224, 123] on div "Add Filter" at bounding box center [208, 117] width 60 height 16
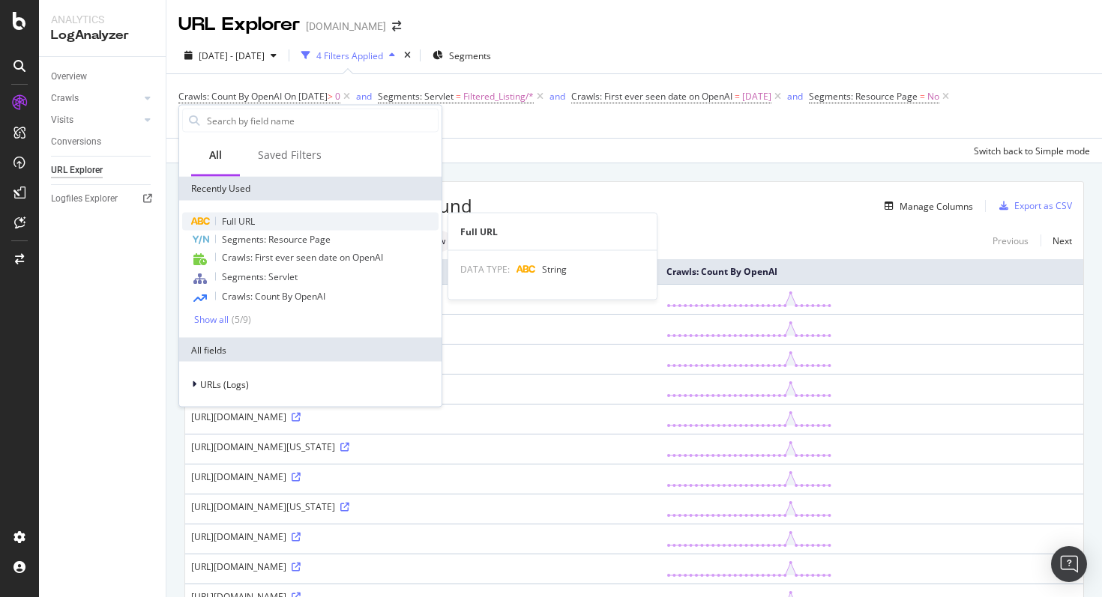
click at [279, 218] on div "Full URL" at bounding box center [310, 222] width 256 height 18
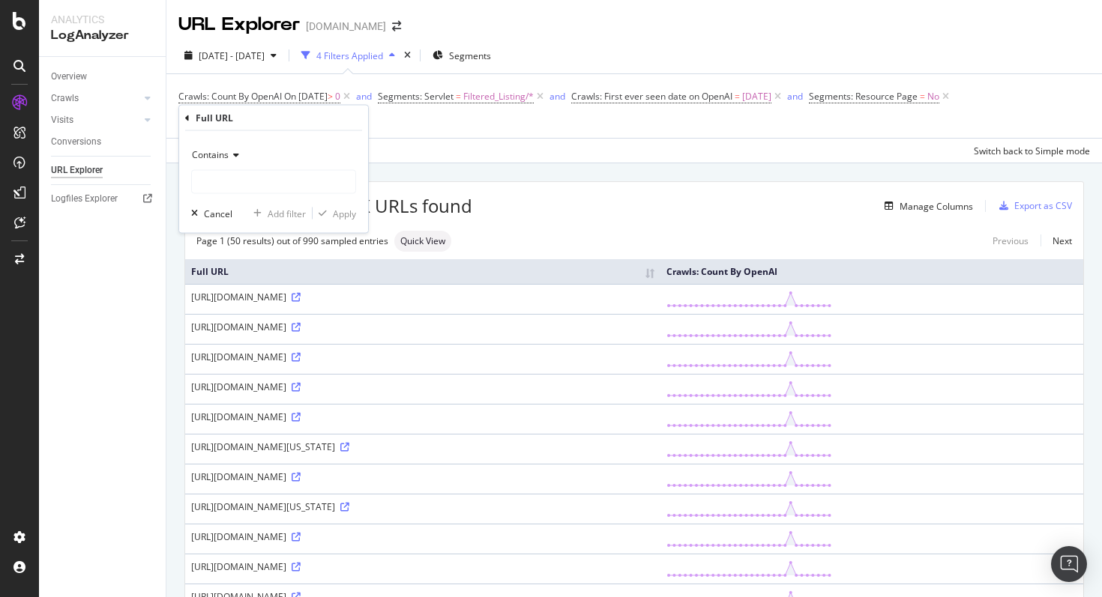
click at [228, 149] on span "Contains" at bounding box center [210, 154] width 37 height 13
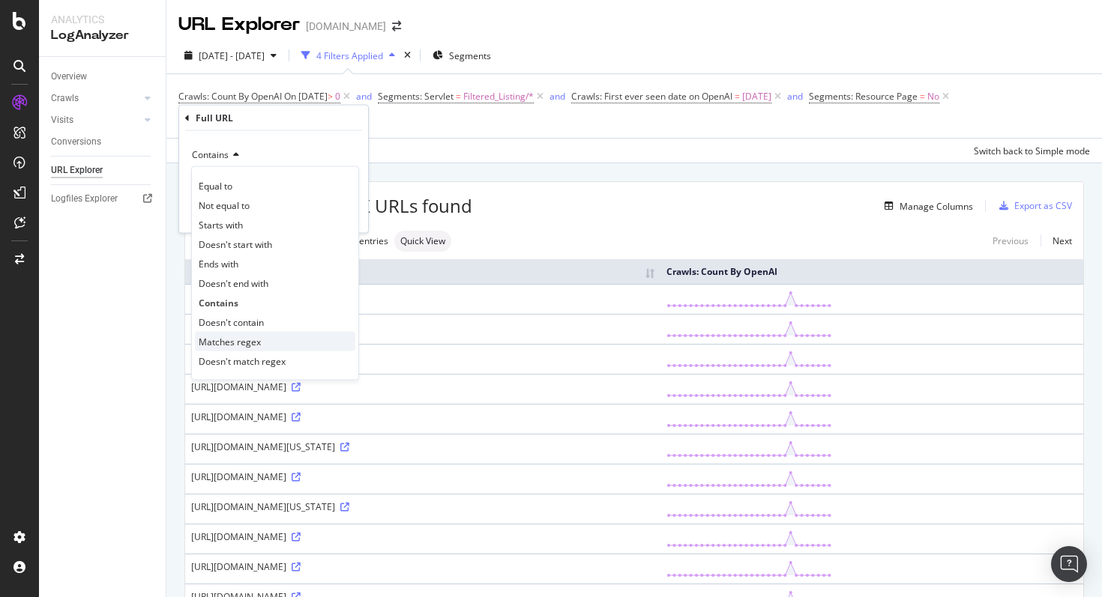
click at [250, 341] on span "Matches regex" at bounding box center [230, 341] width 62 height 13
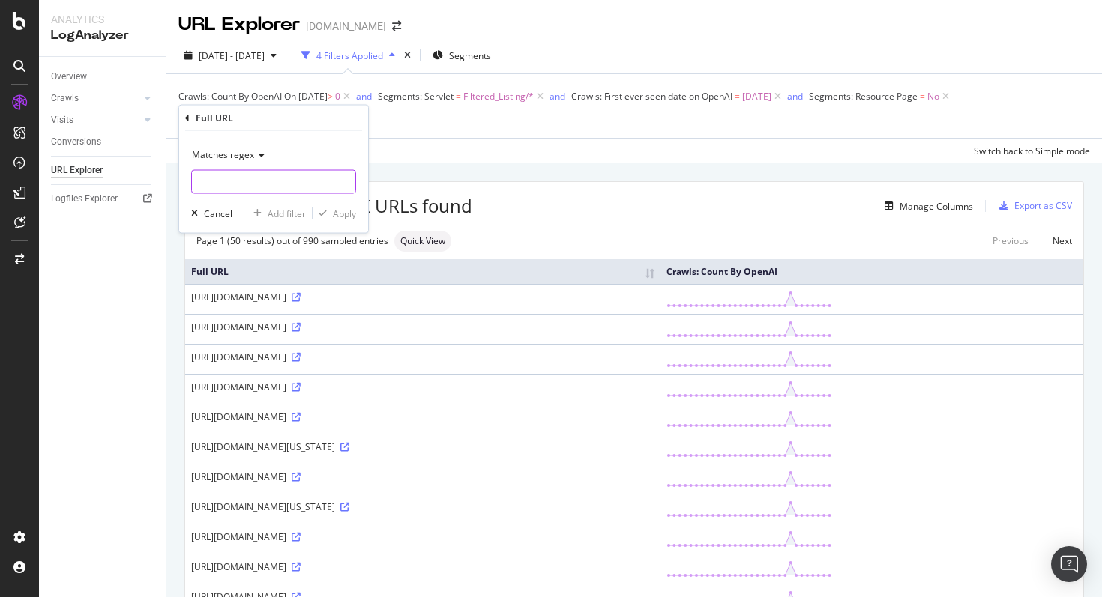
click at [250, 191] on input "text" at bounding box center [273, 182] width 163 height 24
paste input "\/\d+$"
type input "\/\d+$"
click at [348, 210] on div "Apply" at bounding box center [344, 213] width 23 height 13
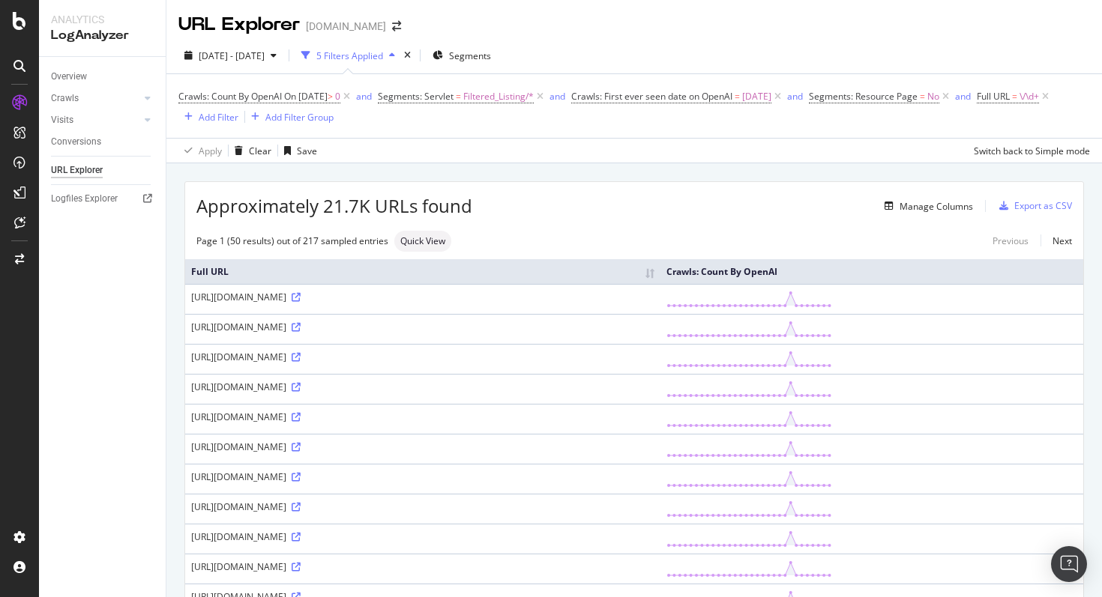
click at [977, 107] on span "Full URL = \/\d+" at bounding box center [1014, 96] width 75 height 21
click at [1019, 107] on span "\/\d+" at bounding box center [1028, 96] width 19 height 21
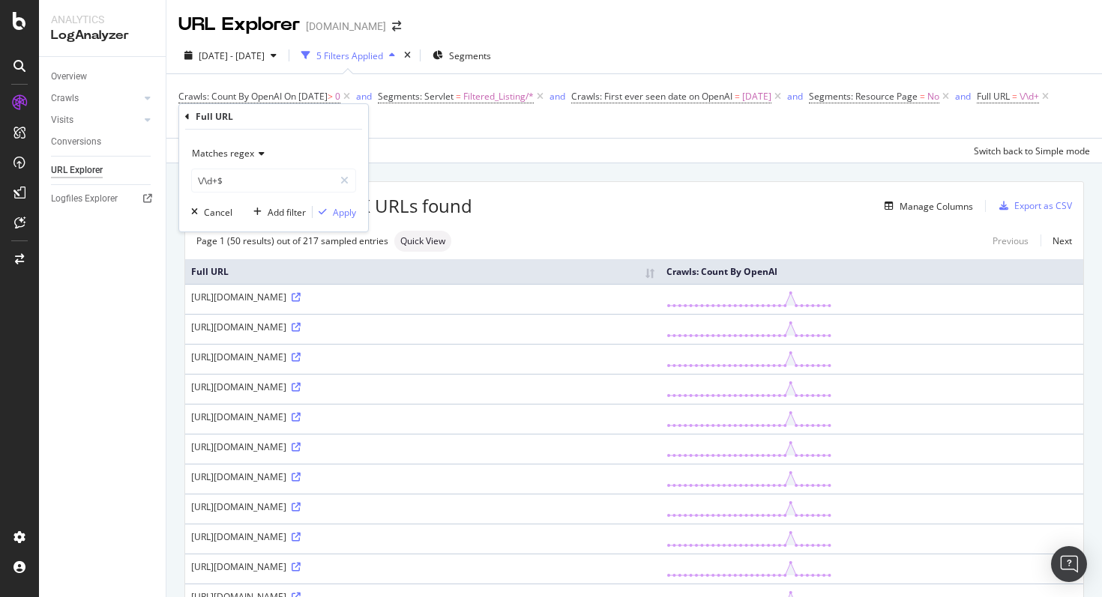
click at [226, 164] on div "Matches regex" at bounding box center [273, 154] width 165 height 24
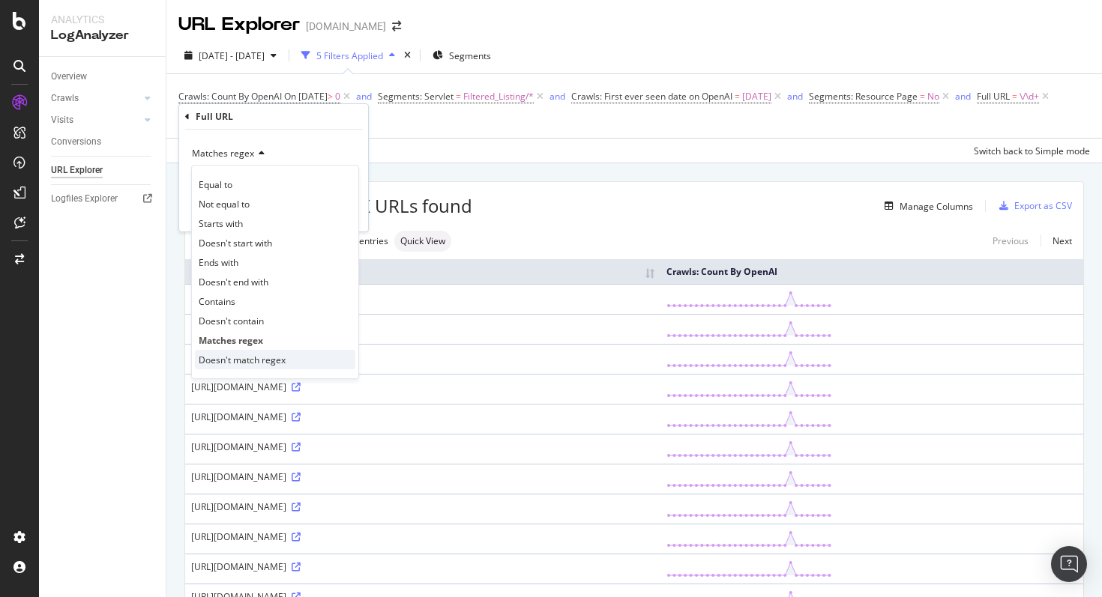
click at [245, 356] on span "Doesn't match regex" at bounding box center [242, 360] width 87 height 13
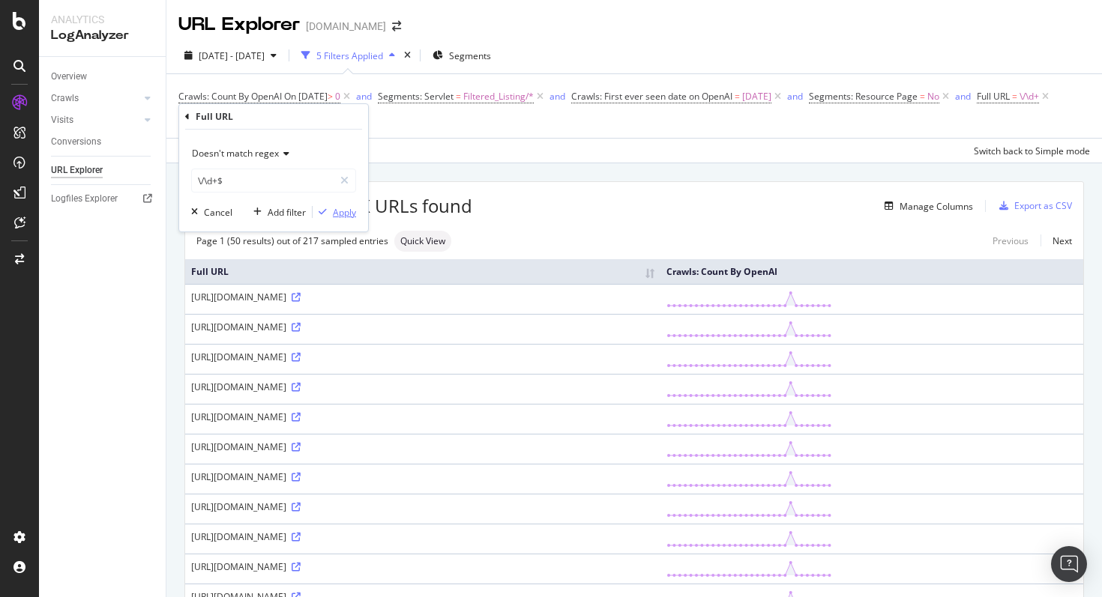
click at [330, 216] on div "button" at bounding box center [323, 212] width 20 height 9
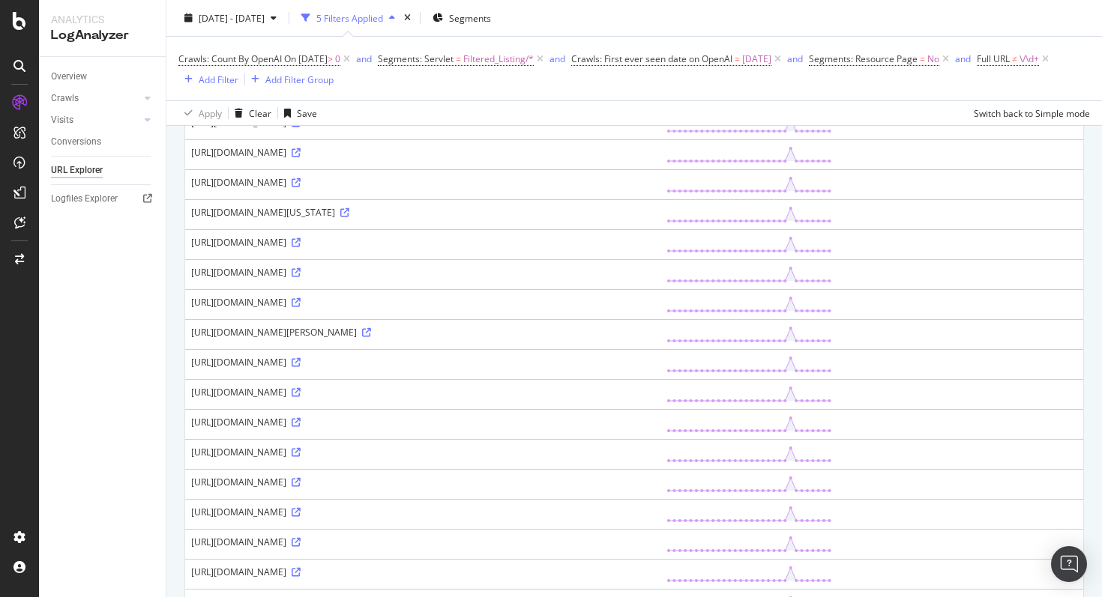
scroll to position [1259, 0]
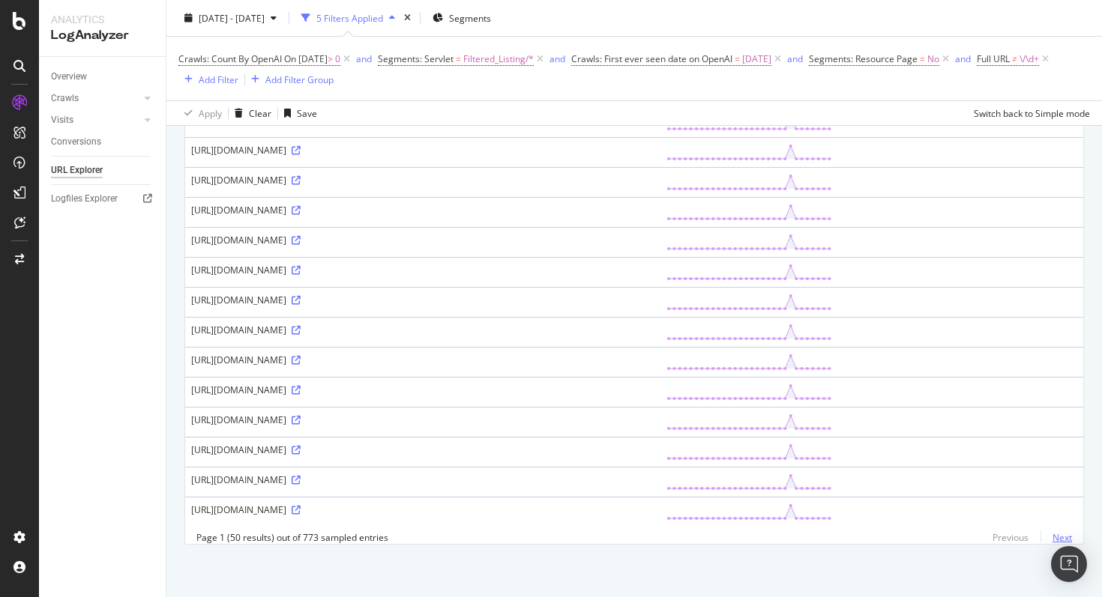
click at [1060, 541] on link "Next" at bounding box center [1055, 538] width 31 height 22
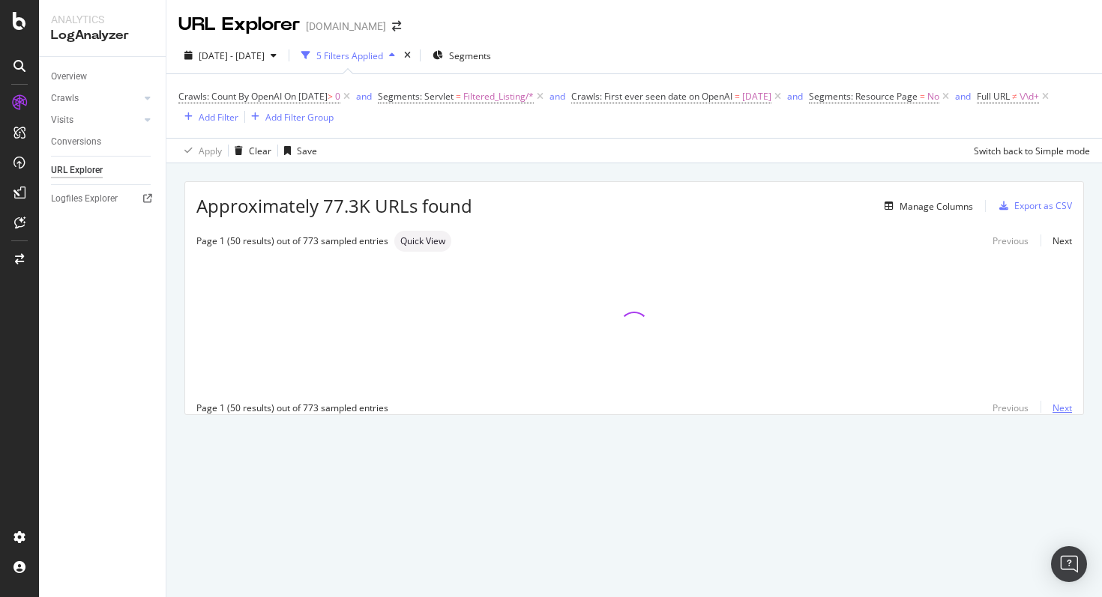
scroll to position [0, 0]
click at [1019, 107] on span "\/\d+" at bounding box center [1028, 96] width 19 height 21
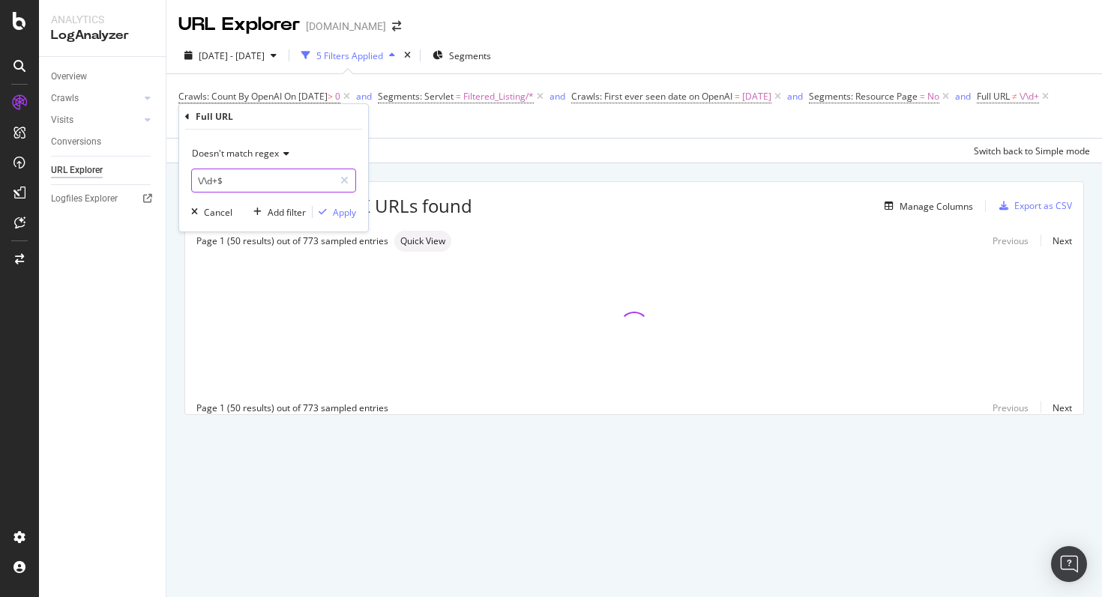
click at [244, 182] on input "\/\d+$" at bounding box center [263, 181] width 142 height 24
click at [464, 149] on div "Apply Clear Save Switch back to Simple mode" at bounding box center [633, 150] width 935 height 25
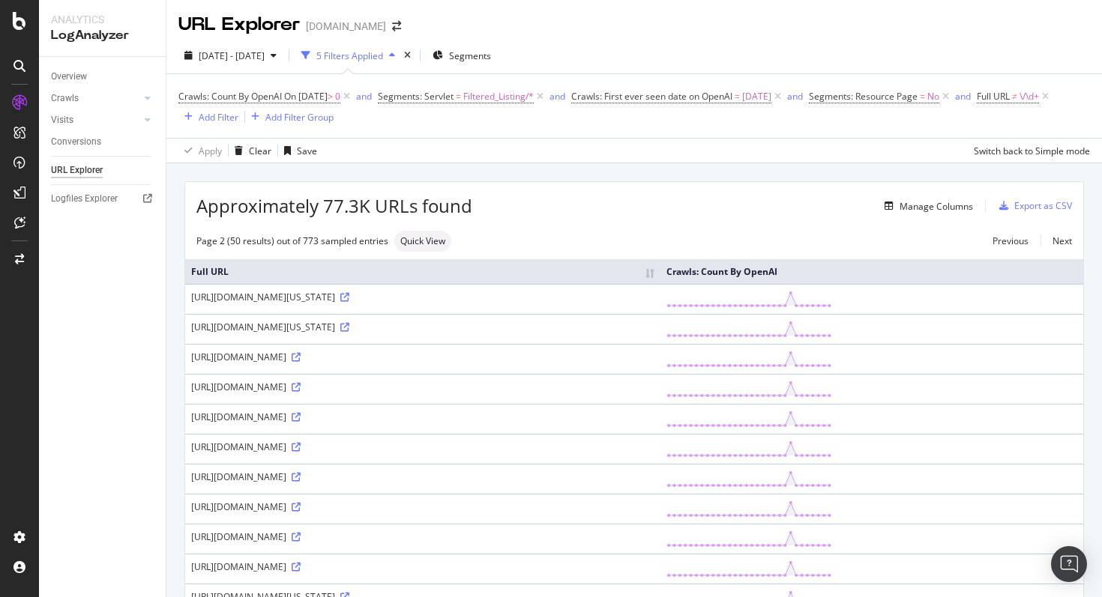
click at [977, 107] on span "Full URL ≠ \/\d+" at bounding box center [1014, 96] width 75 height 21
click at [977, 103] on span "Full URL ≠ \/\d+" at bounding box center [1008, 96] width 62 height 13
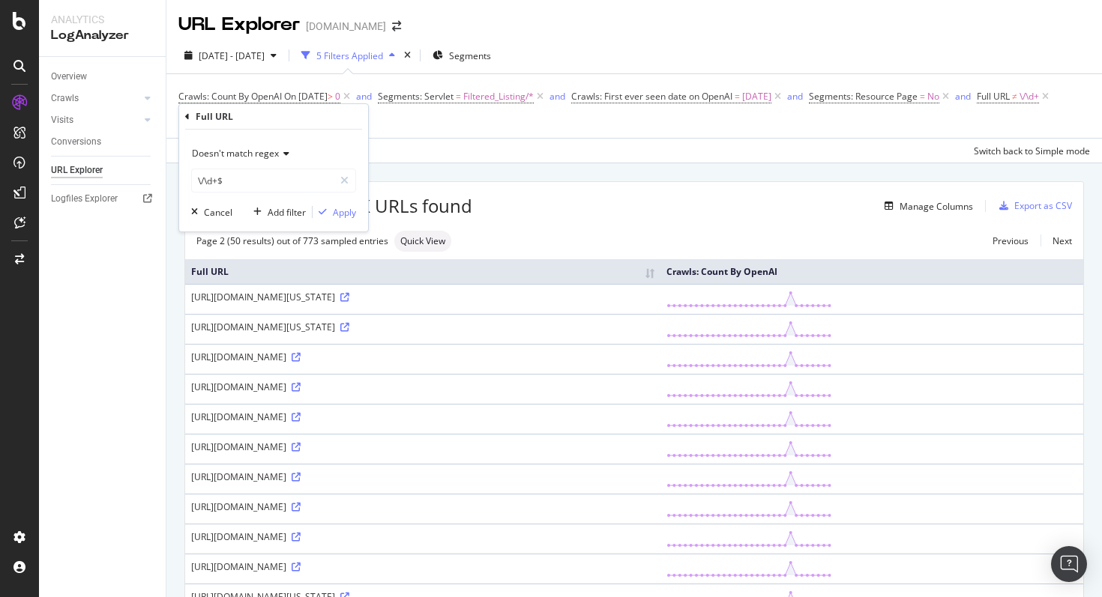
click at [544, 205] on div "Manage Columns" at bounding box center [722, 206] width 501 height 18
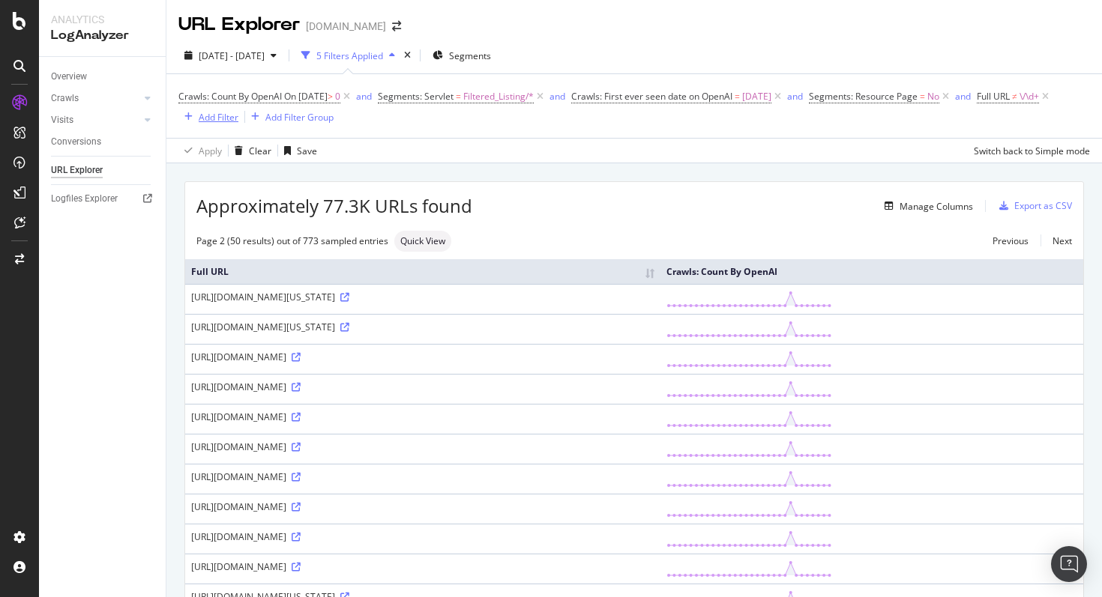
click at [238, 117] on div "Add Filter" at bounding box center [219, 117] width 40 height 13
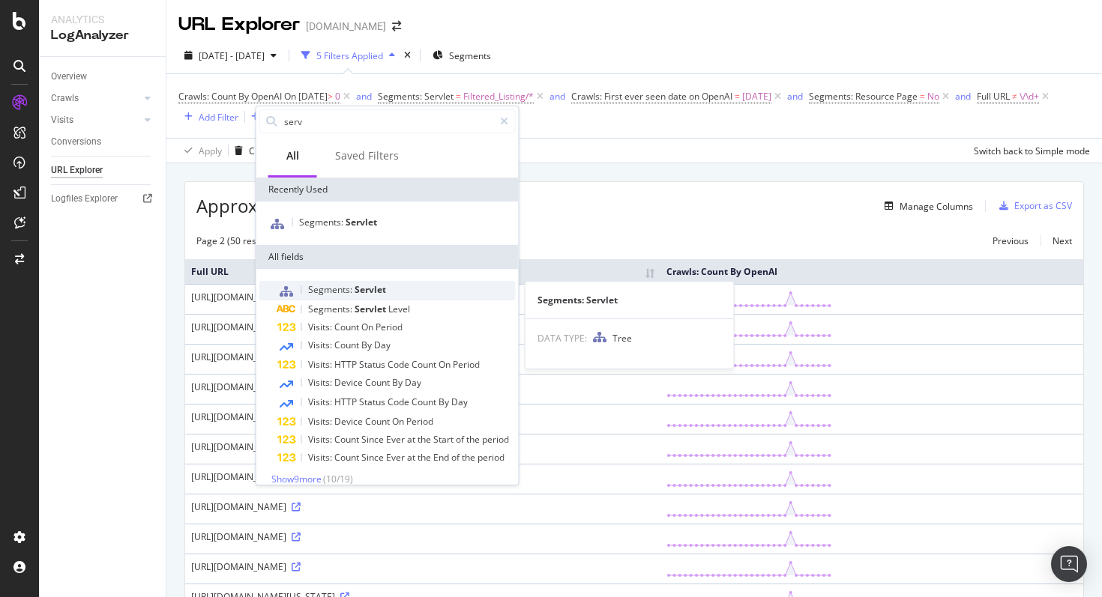
type input "serv"
click at [361, 288] on span "Servlet" at bounding box center [370, 289] width 31 height 13
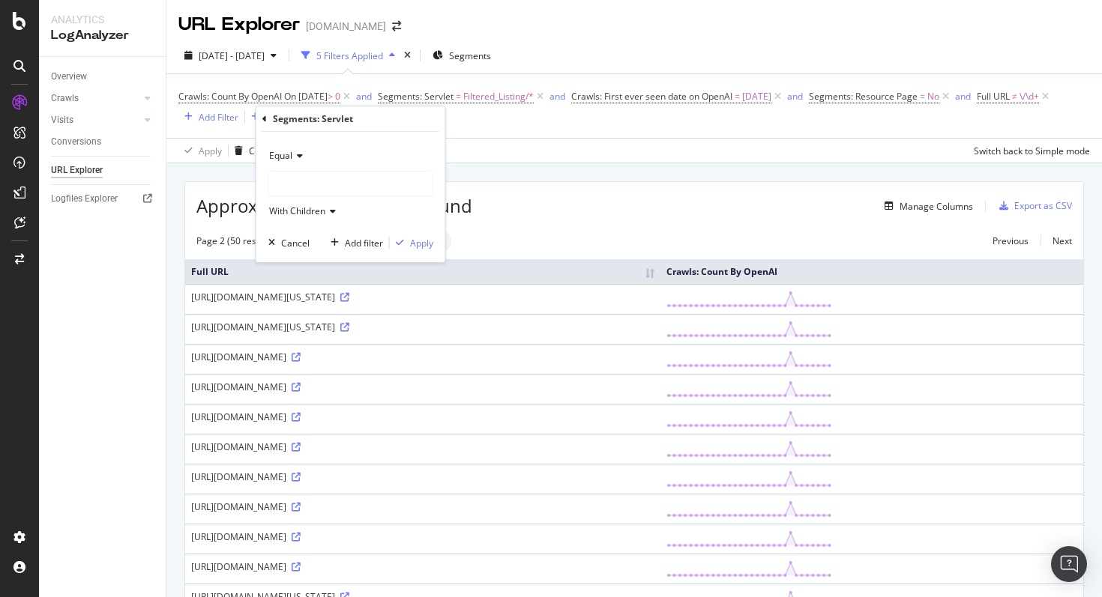
click at [304, 187] on div at bounding box center [350, 184] width 163 height 24
click at [265, 120] on icon at bounding box center [264, 119] width 4 height 9
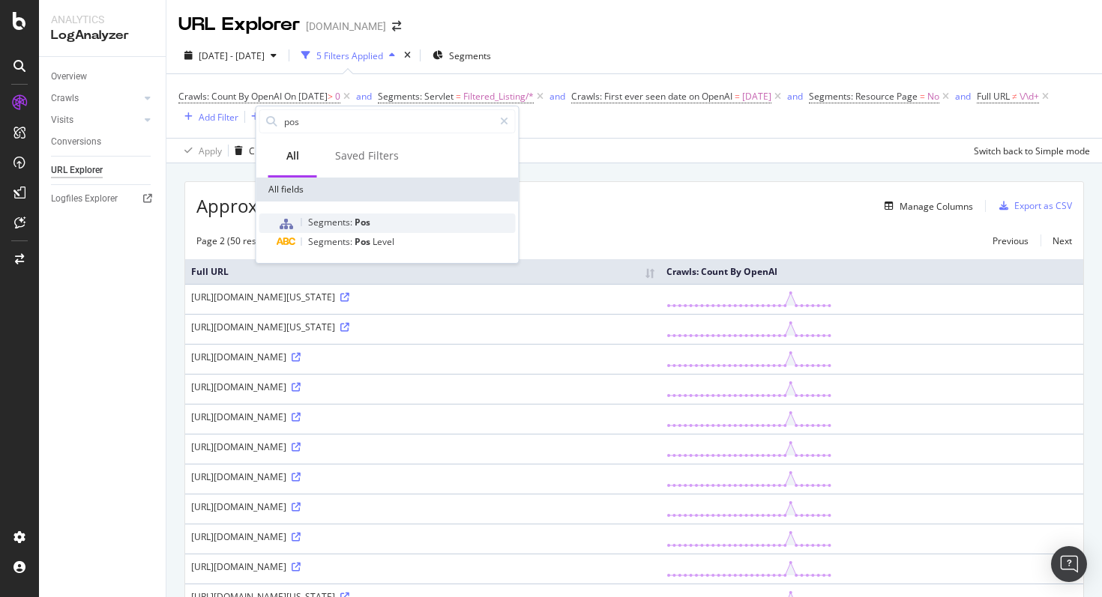
type input "pos"
click at [340, 217] on span "Segments:" at bounding box center [331, 222] width 46 height 13
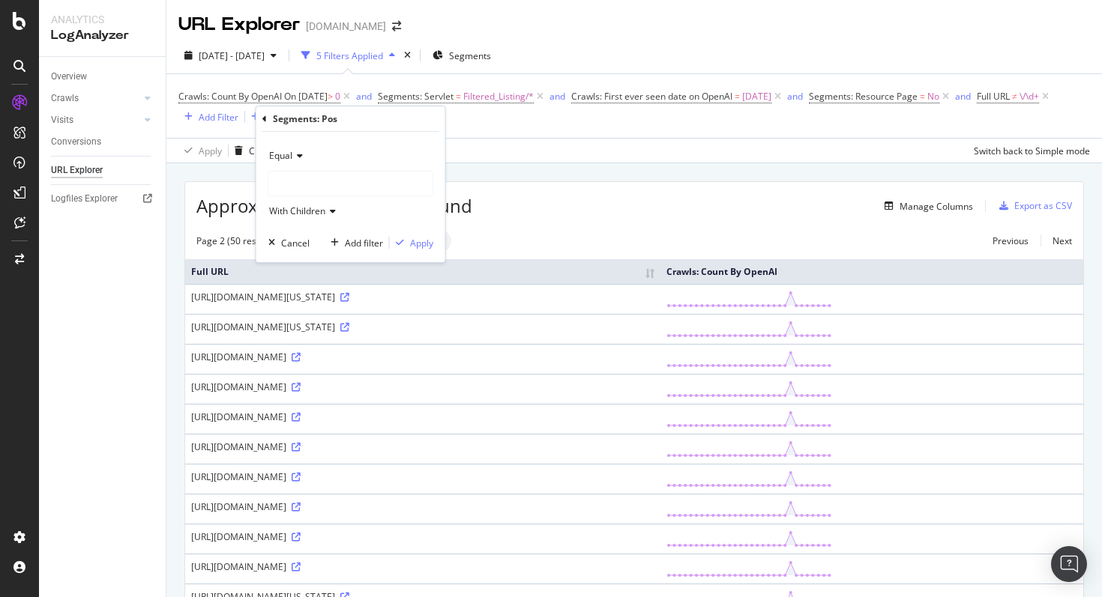
click at [306, 177] on div at bounding box center [350, 184] width 163 height 24
click at [298, 153] on icon at bounding box center [297, 155] width 10 height 9
click at [298, 202] on span "Not Equal" at bounding box center [296, 206] width 40 height 13
click at [311, 187] on div at bounding box center [350, 184] width 163 height 24
click at [341, 181] on div at bounding box center [350, 184] width 163 height 24
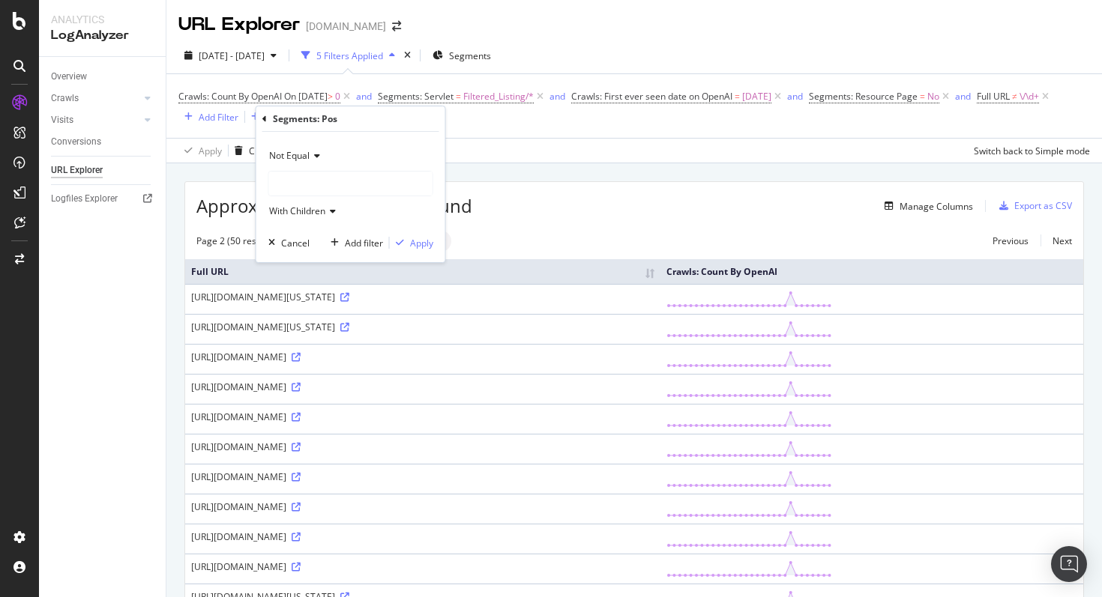
click at [300, 187] on div at bounding box center [350, 184] width 163 height 24
click at [301, 219] on div "With Children" at bounding box center [350, 211] width 165 height 24
click at [311, 184] on div at bounding box center [350, 184] width 163 height 24
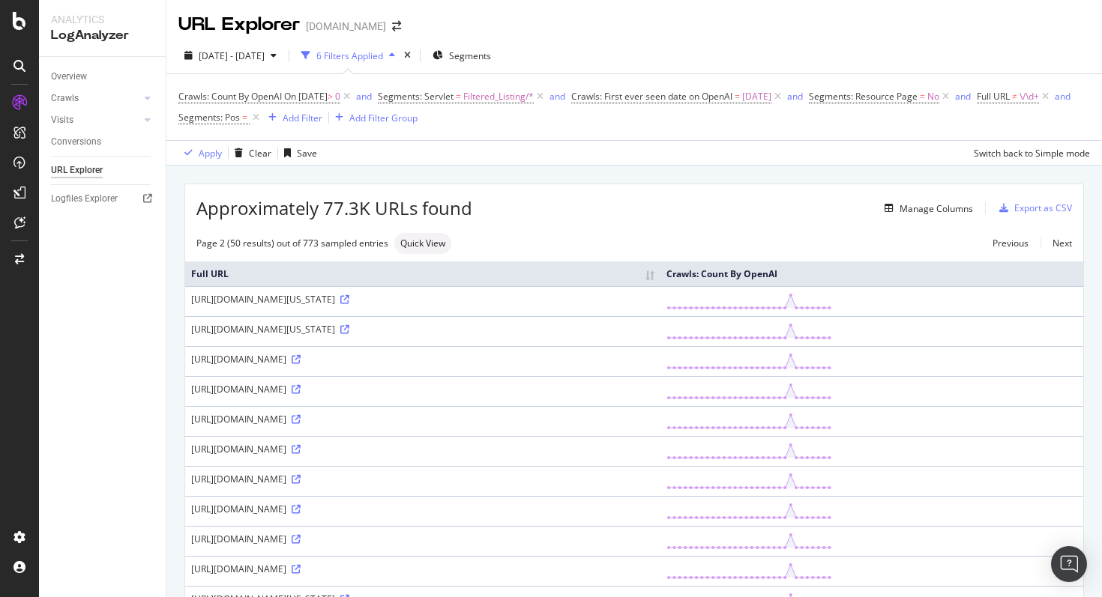
click at [475, 71] on div "2025 Sep. 14th - Oct. 13th 6 Filters Applied Segments" at bounding box center [633, 58] width 935 height 30
click at [443, 54] on icon "button" at bounding box center [437, 55] width 10 height 9
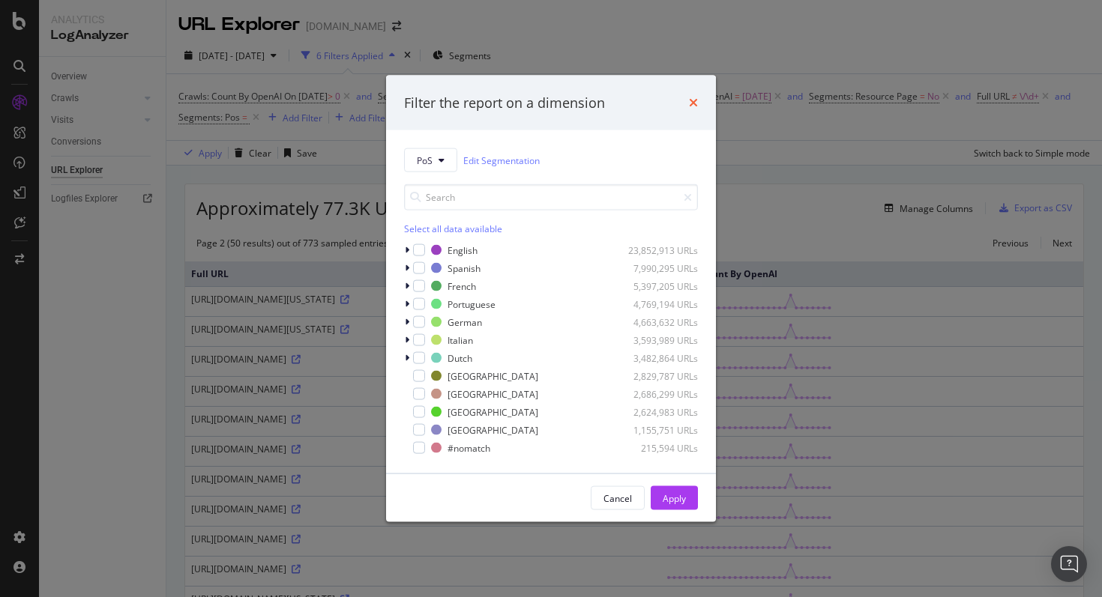
click at [690, 106] on icon "times" at bounding box center [693, 103] width 9 height 12
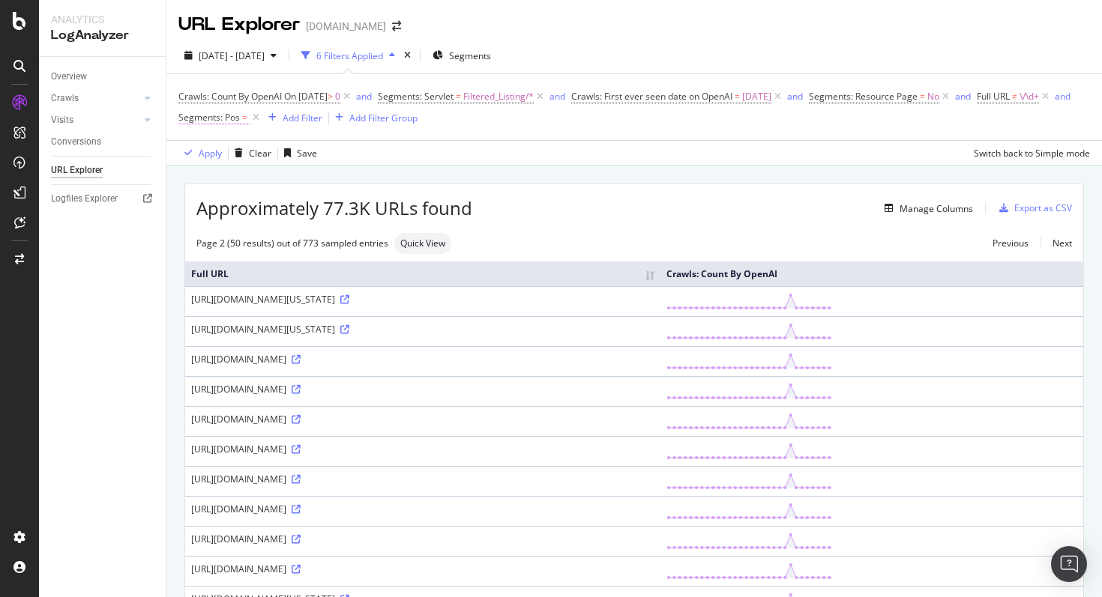
click at [250, 119] on span "Segments: Pos =" at bounding box center [213, 117] width 71 height 13
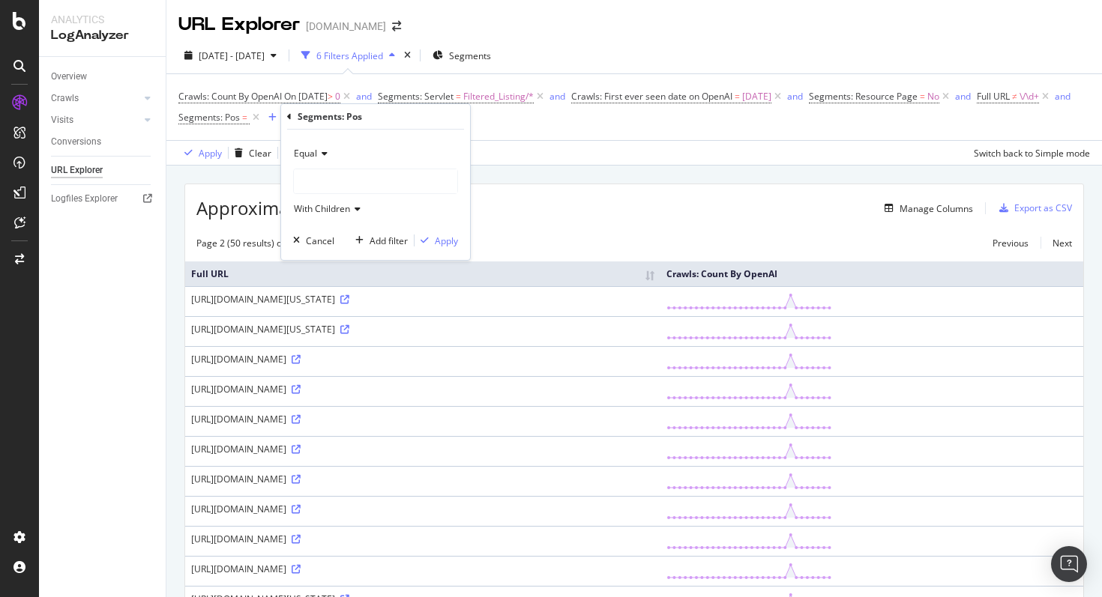
click at [319, 169] on div at bounding box center [375, 181] width 163 height 24
click at [320, 157] on icon at bounding box center [322, 153] width 10 height 9
click at [322, 202] on span "Not Equal" at bounding box center [321, 204] width 40 height 13
click at [336, 176] on div at bounding box center [375, 181] width 163 height 24
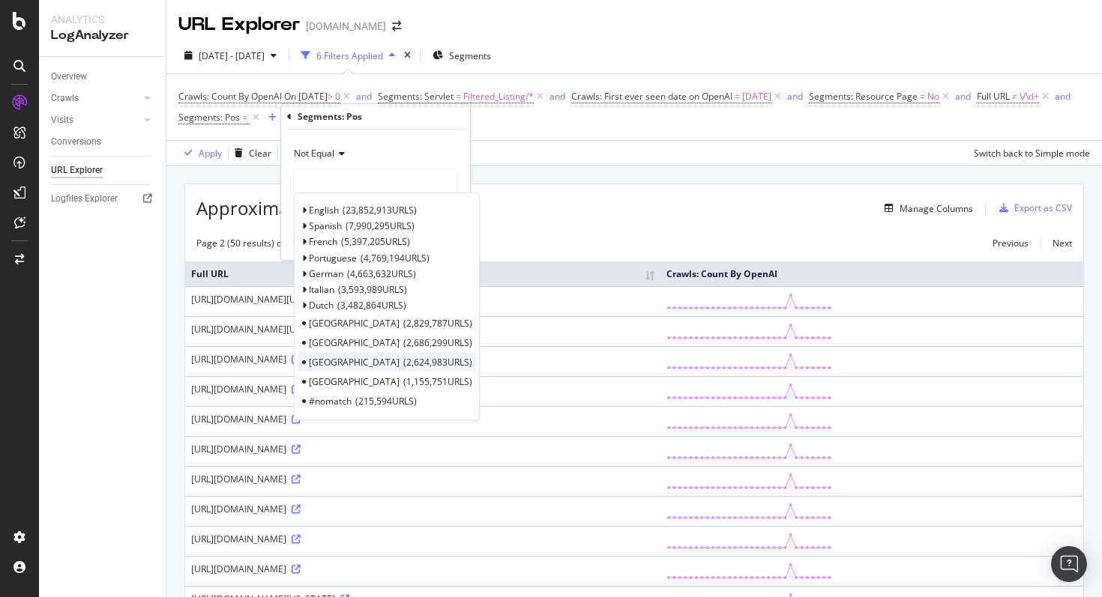
click at [304, 359] on div "Denmark 2,624,983 URLS" at bounding box center [387, 361] width 178 height 19
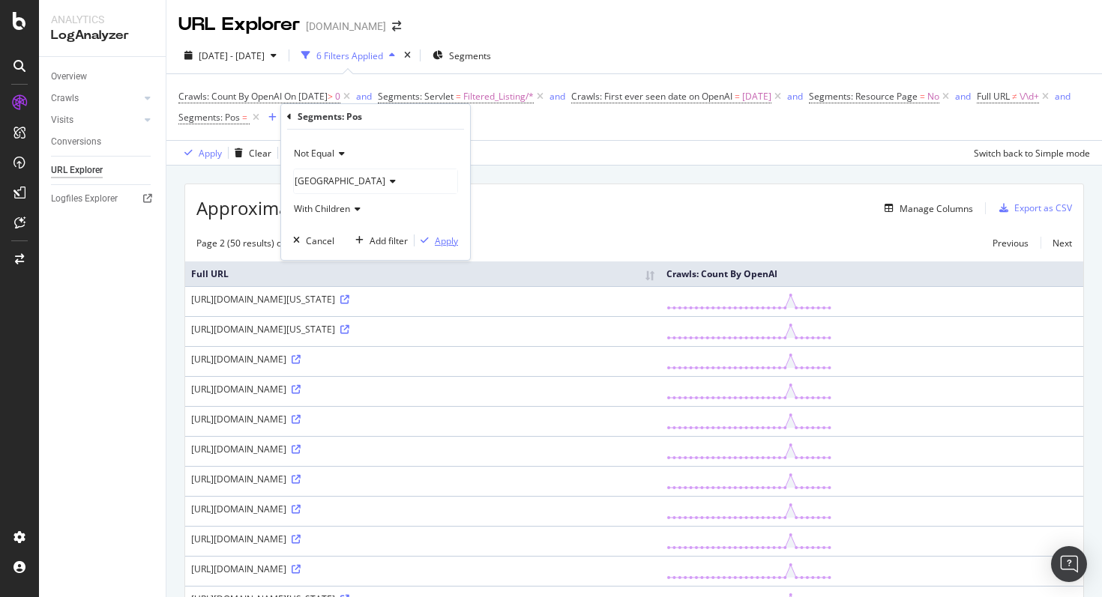
click at [436, 235] on div "Apply" at bounding box center [446, 241] width 23 height 13
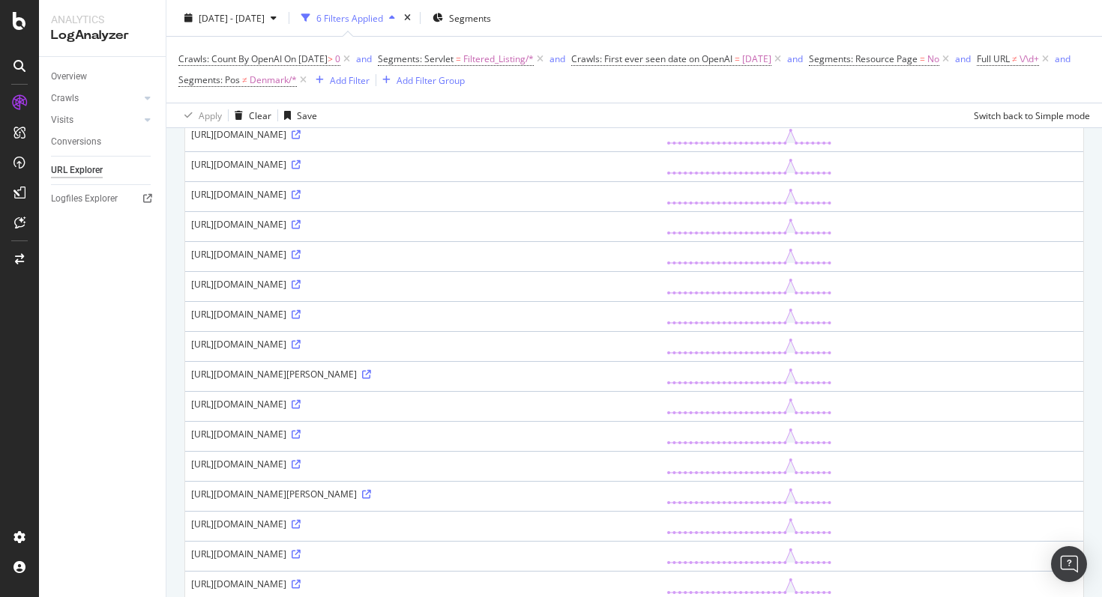
scroll to position [1125, 0]
click at [310, 84] on icon at bounding box center [303, 80] width 13 height 15
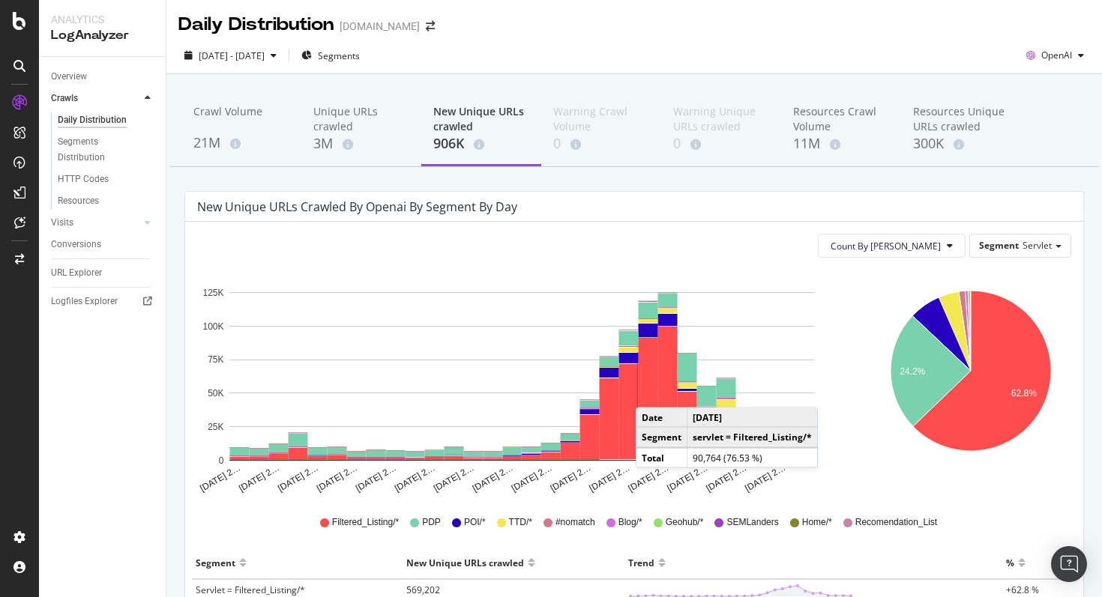
click at [651, 393] on rect "A chart." at bounding box center [648, 398] width 19 height 121
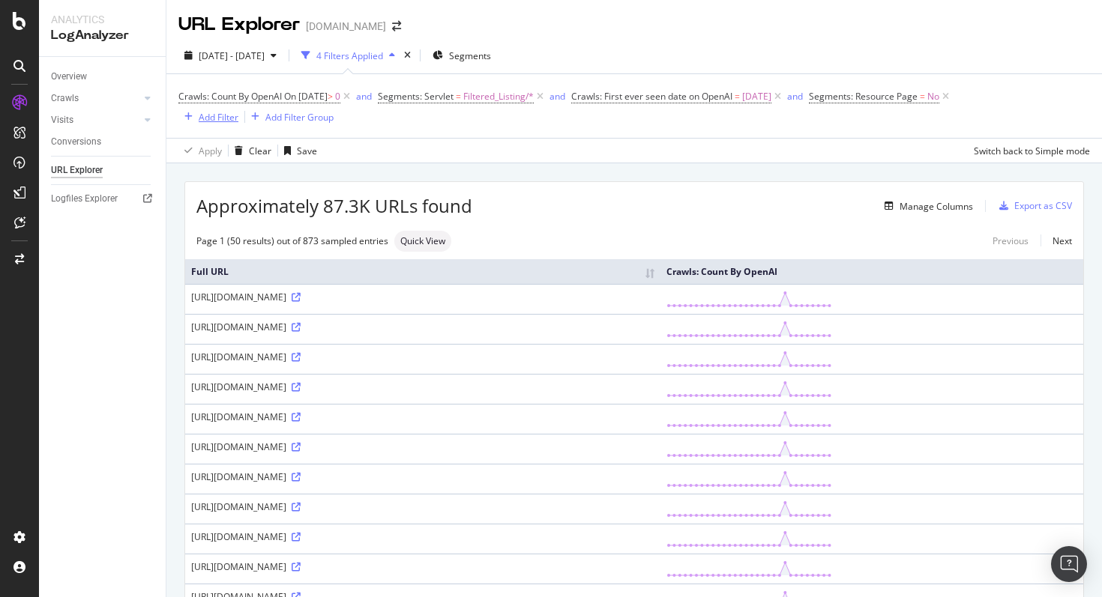
click at [226, 117] on div "Add Filter" at bounding box center [219, 117] width 40 height 13
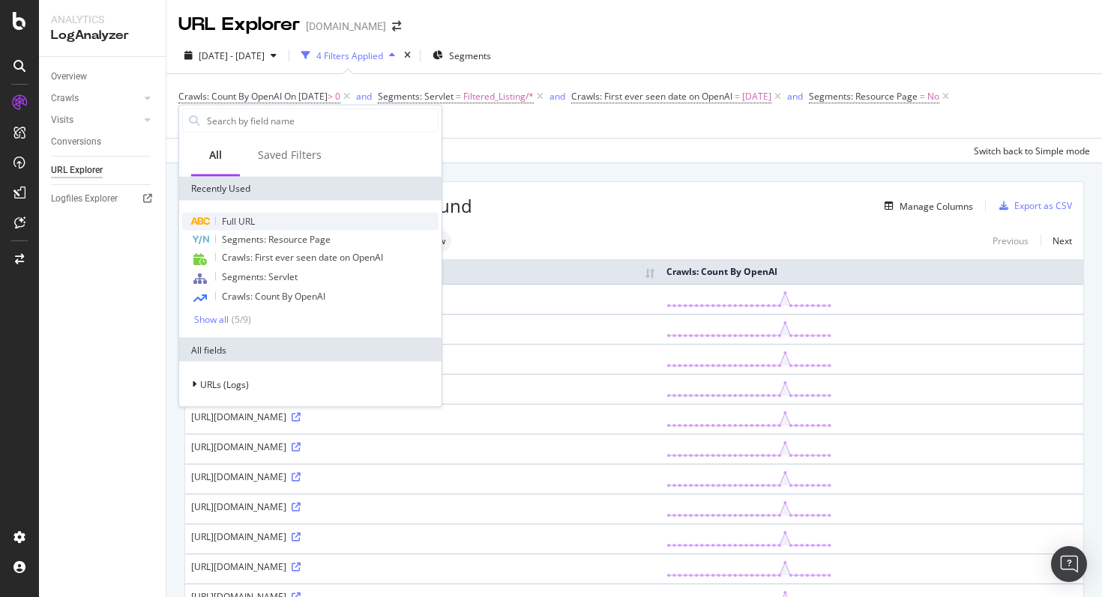
click at [277, 220] on div "Full URL" at bounding box center [310, 222] width 256 height 18
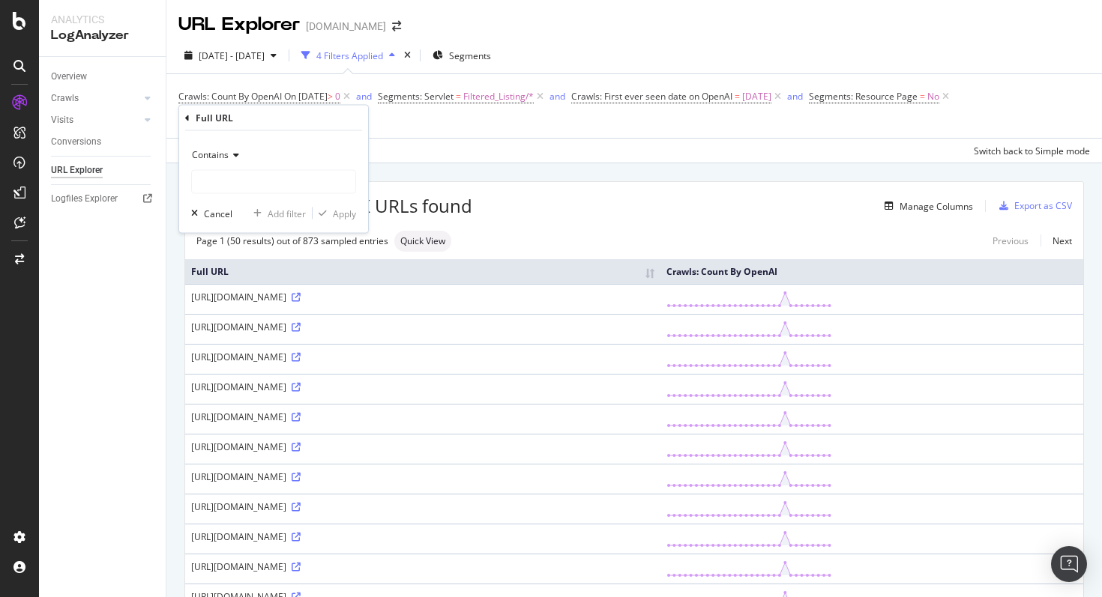
click at [226, 159] on span "Contains" at bounding box center [210, 154] width 37 height 13
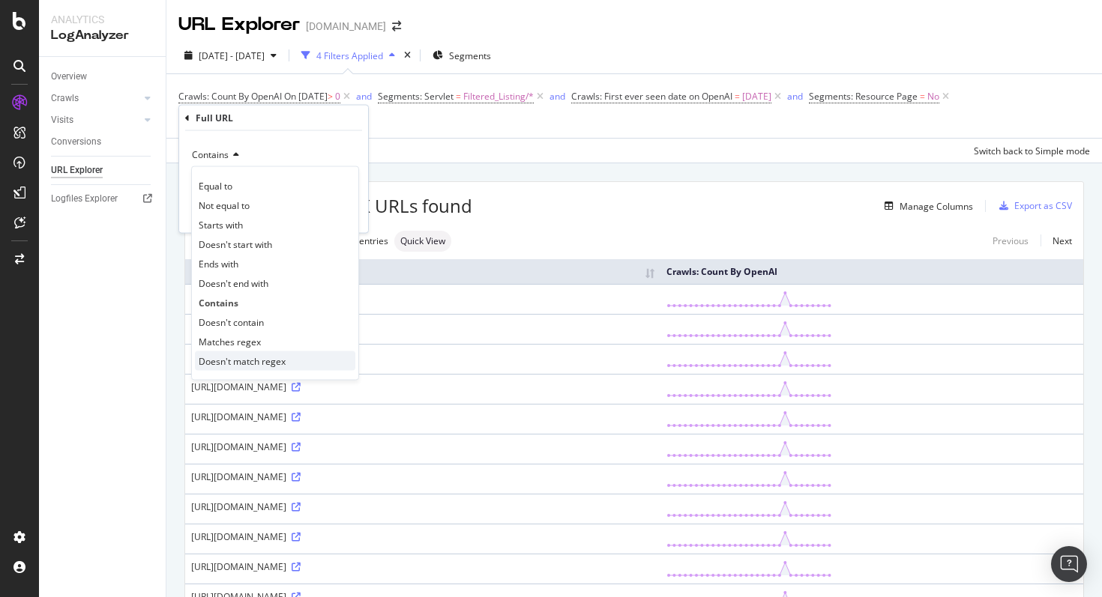
click at [250, 364] on span "Doesn't match regex" at bounding box center [242, 361] width 87 height 13
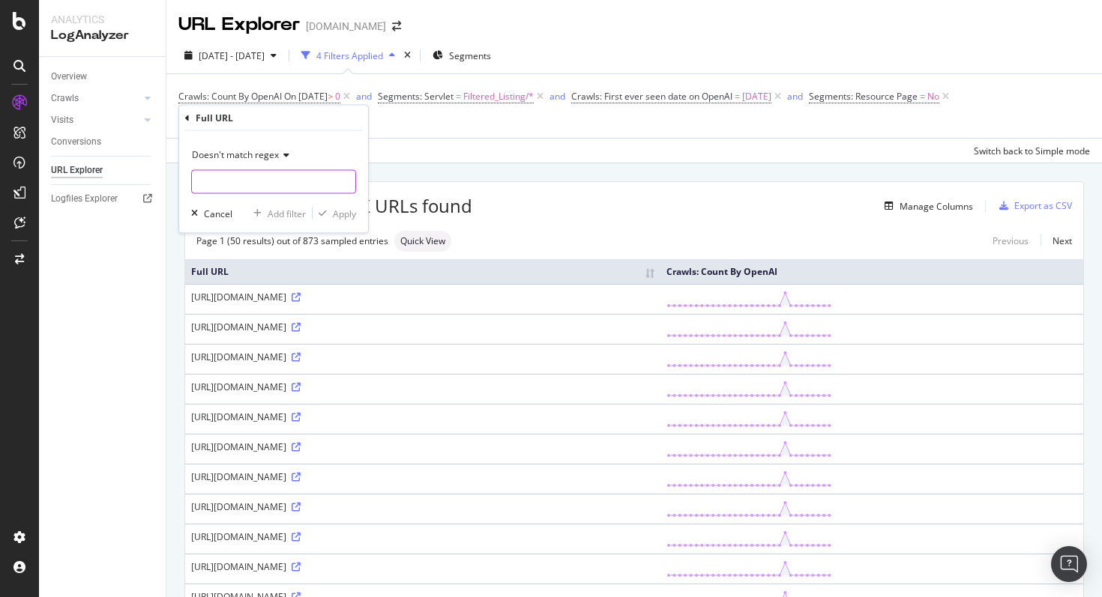
click at [250, 190] on input "text" at bounding box center [273, 182] width 163 height 24
paste input "\/\d+$"
type input "\/\d+$"
click at [340, 218] on div "Apply" at bounding box center [344, 213] width 23 height 13
